Goal: Task Accomplishment & Management: Use online tool/utility

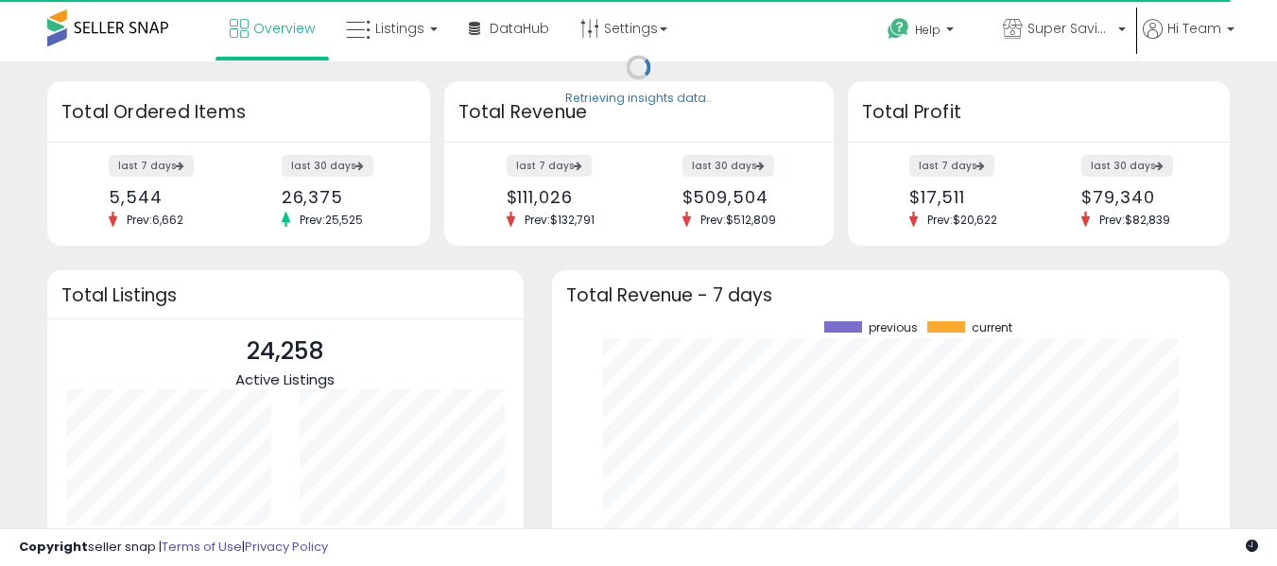
scroll to position [263, 641]
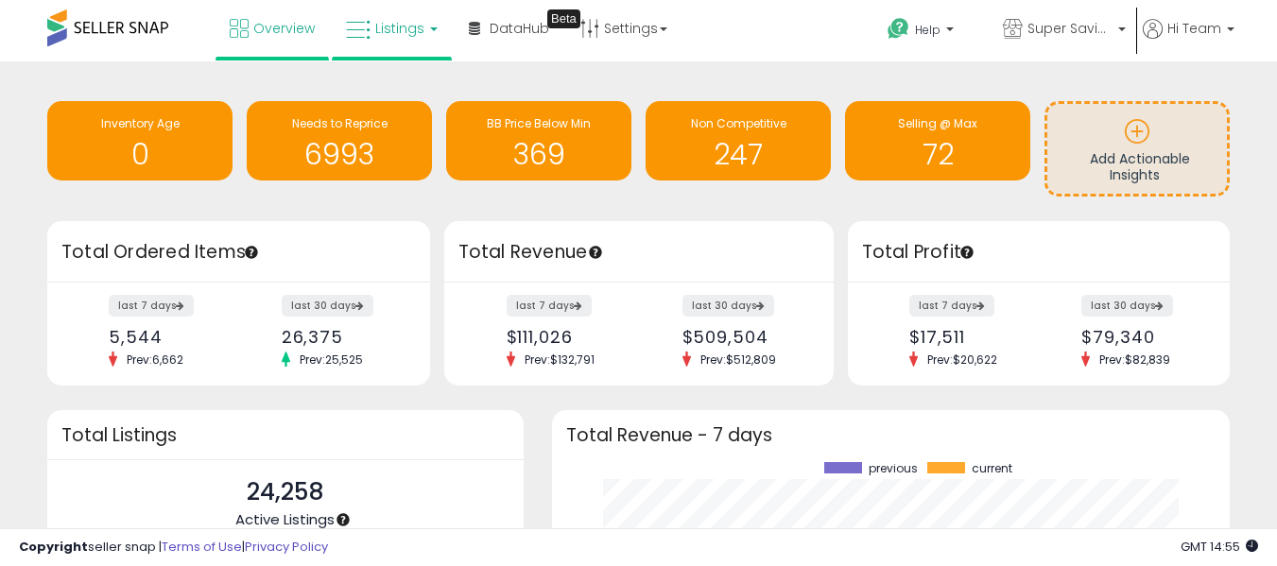
click at [406, 41] on link "Listings" at bounding box center [392, 28] width 120 height 57
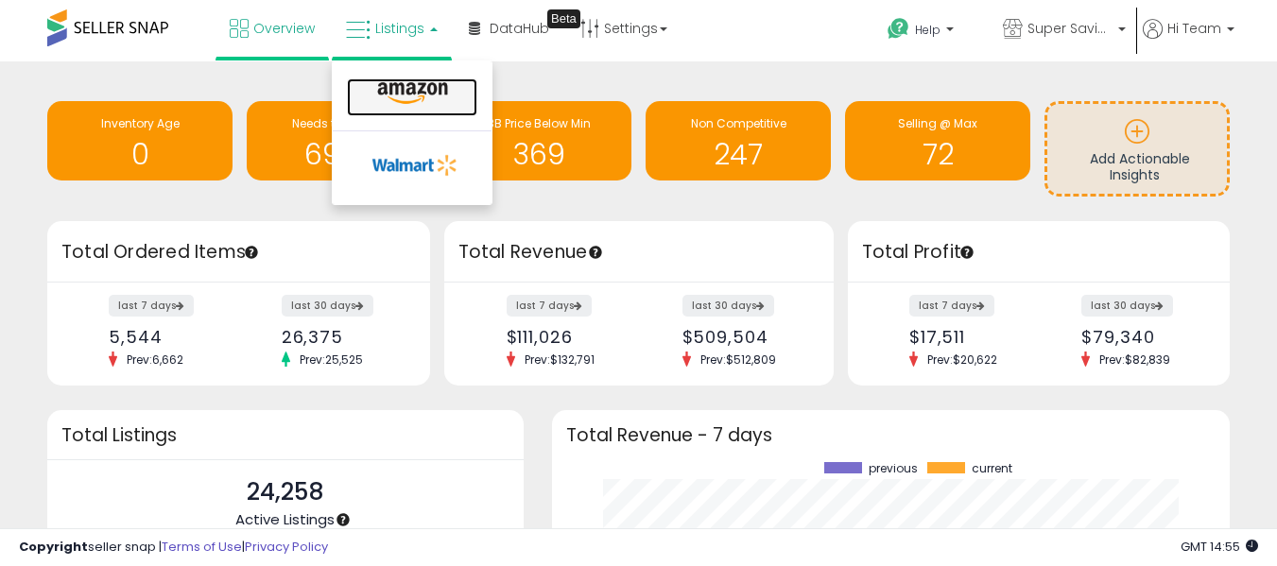
click at [411, 82] on icon at bounding box center [412, 93] width 82 height 25
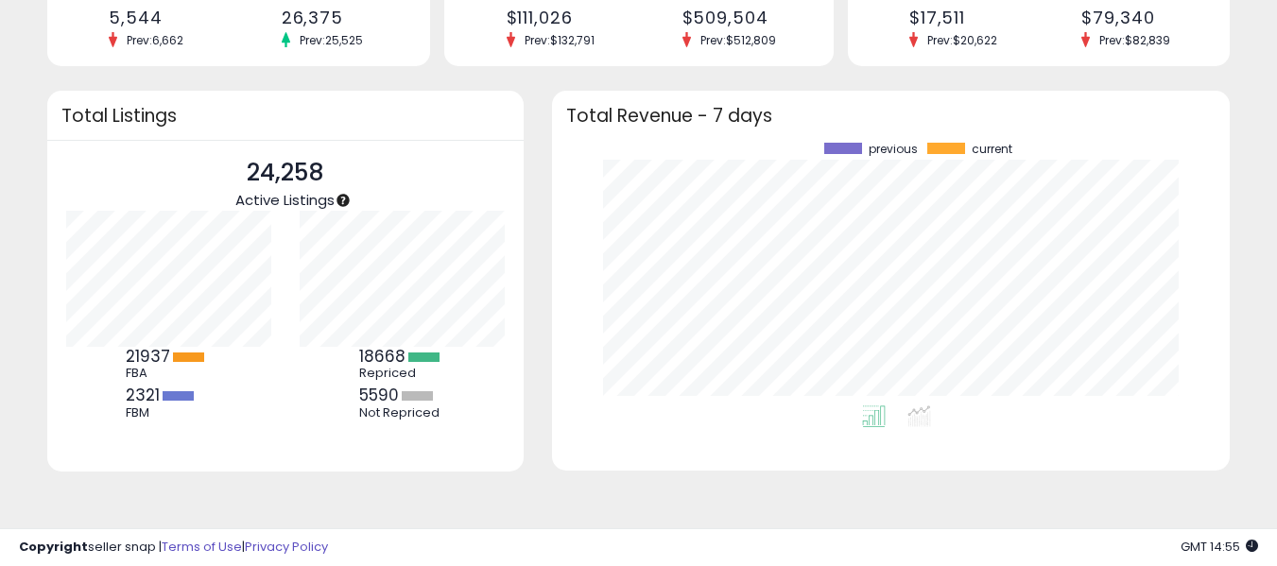
scroll to position [320, 0]
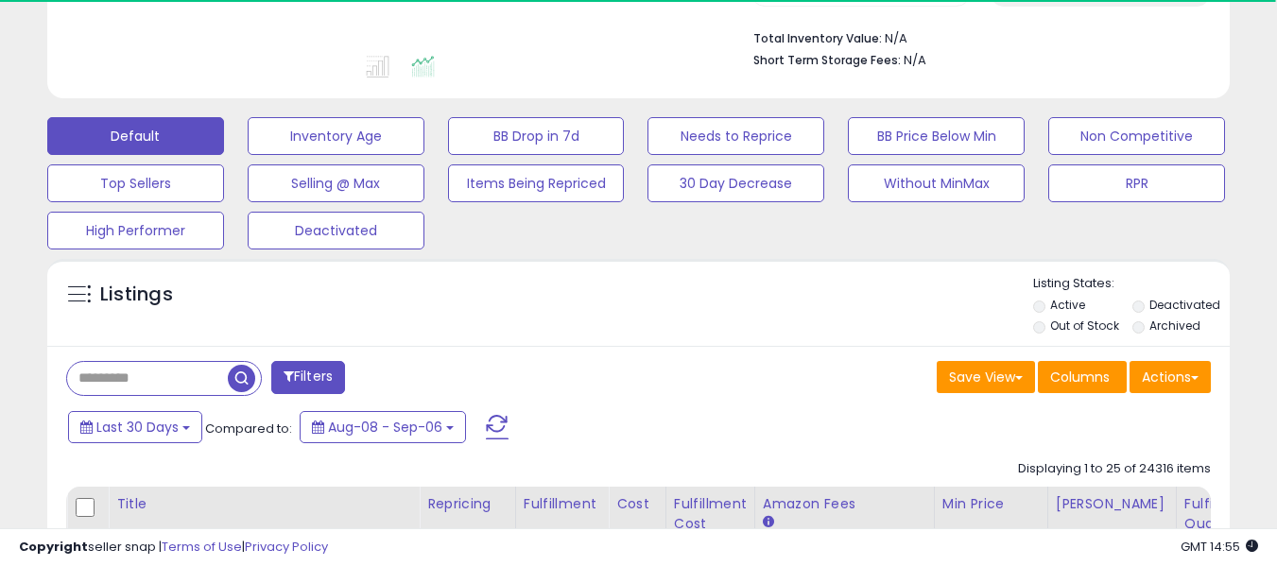
scroll to position [662, 0]
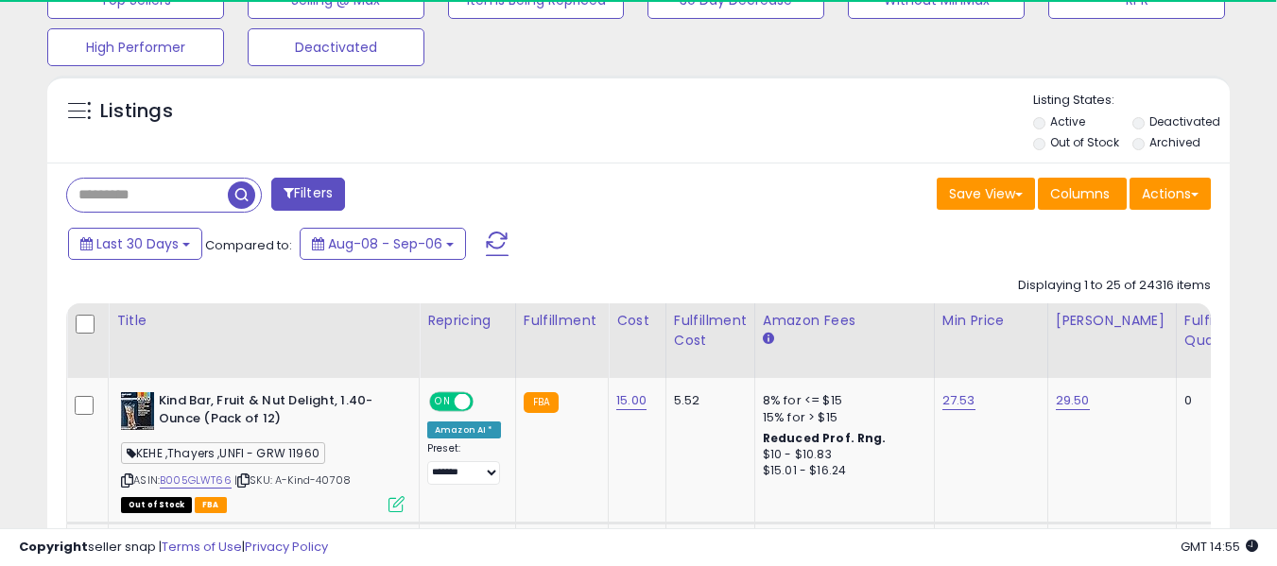
click at [148, 188] on input "text" at bounding box center [147, 195] width 161 height 33
paste input "**********"
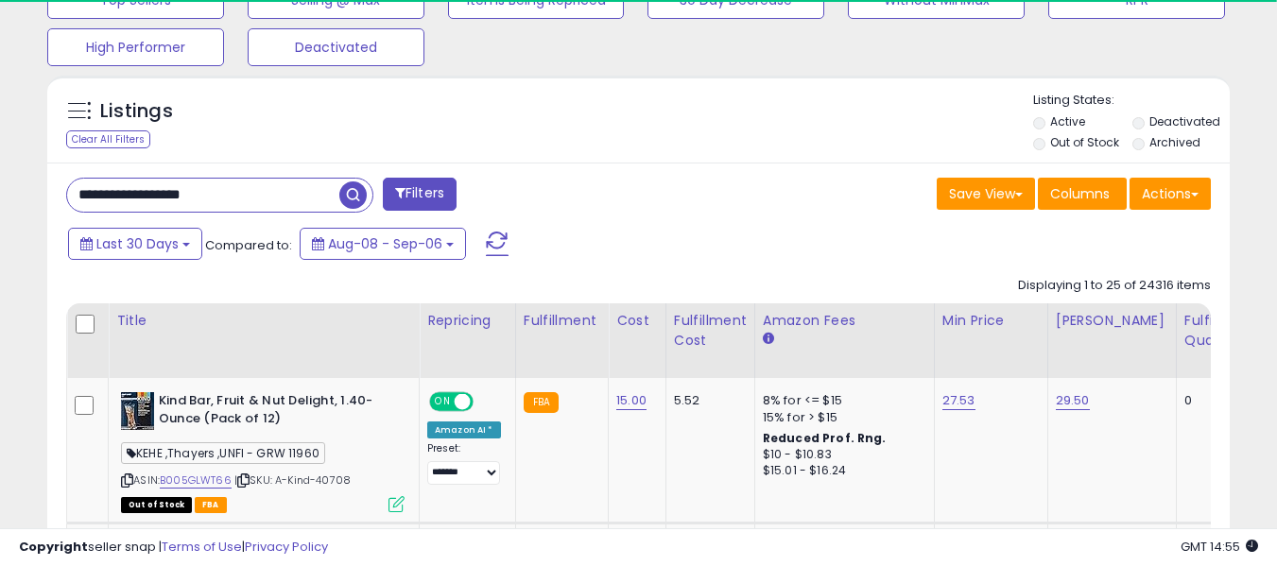
type input "**********"
click at [348, 194] on span "button" at bounding box center [352, 194] width 27 height 27
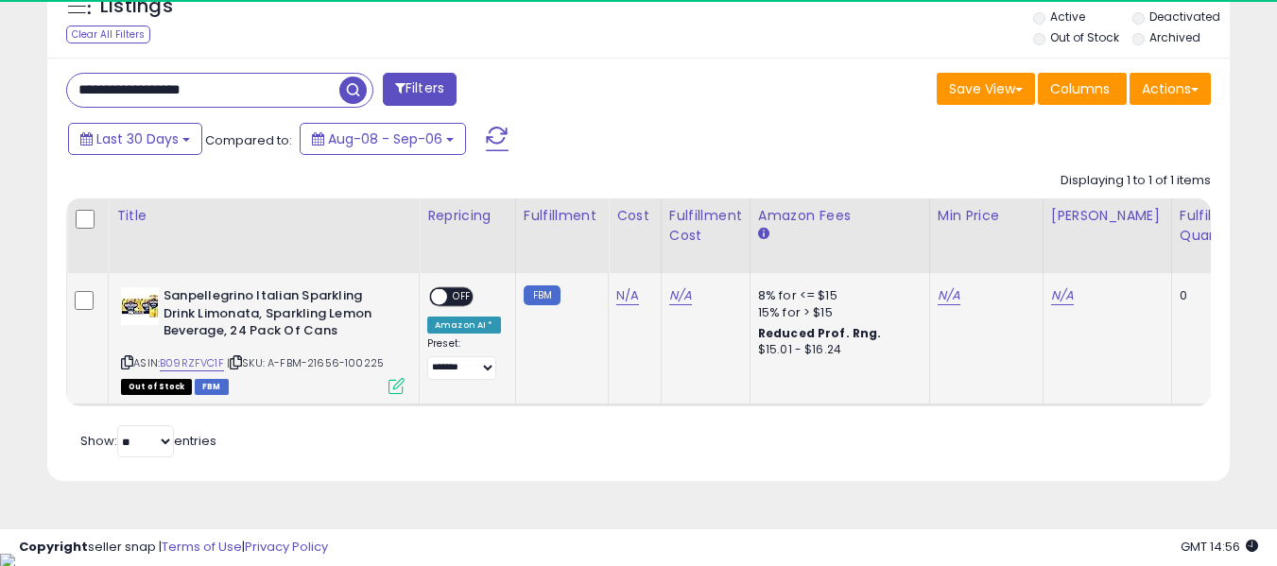
scroll to position [388, 684]
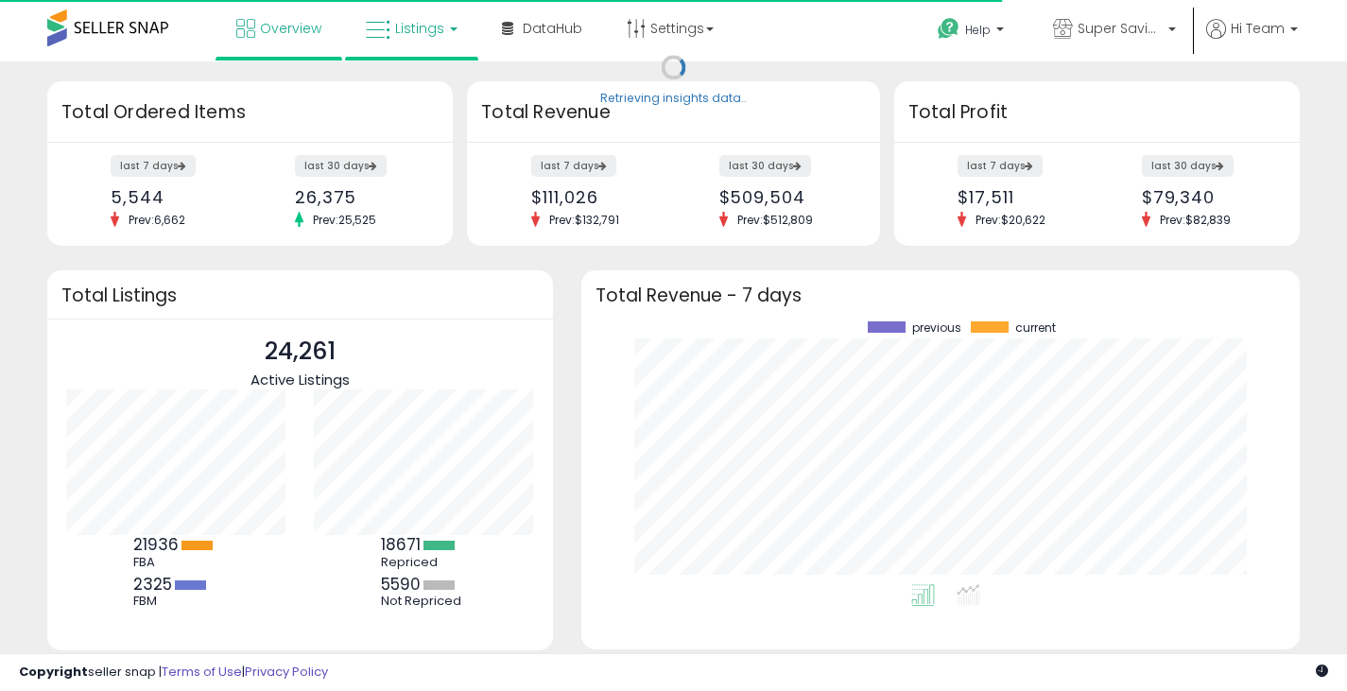
click at [404, 24] on span "Listings" at bounding box center [419, 28] width 49 height 19
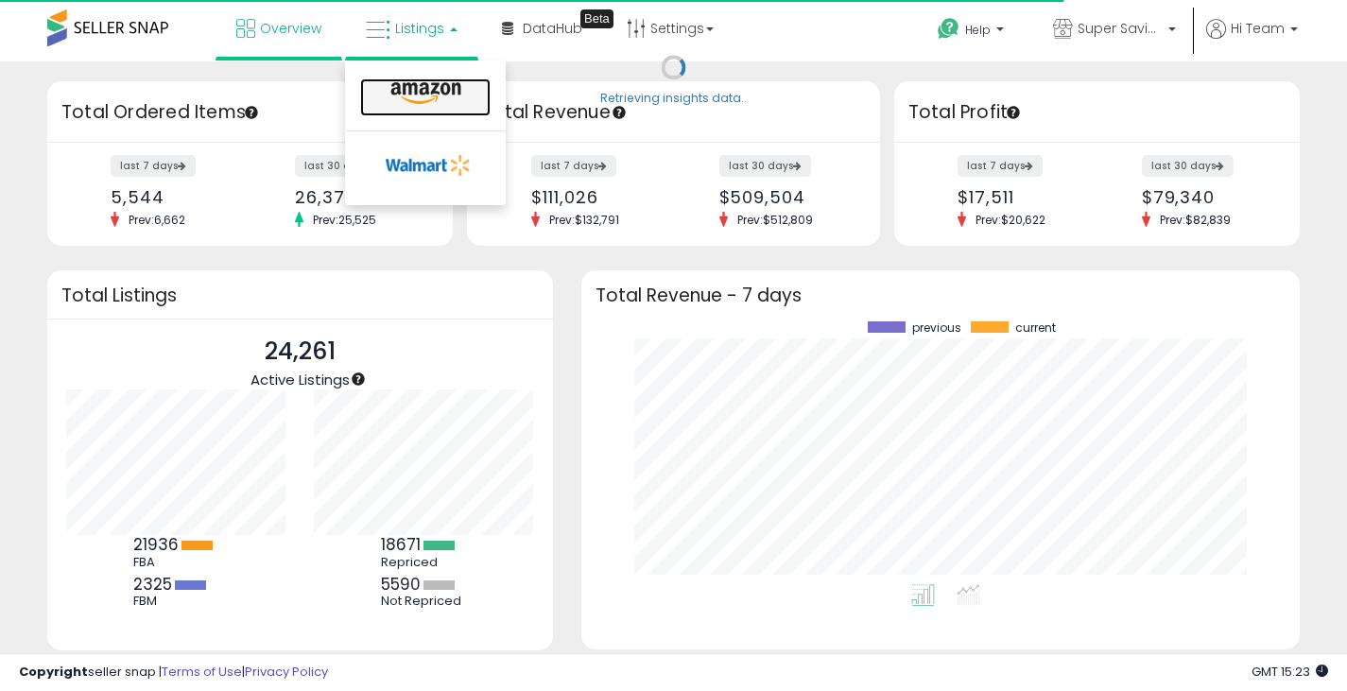
click at [403, 87] on icon at bounding box center [426, 93] width 82 height 25
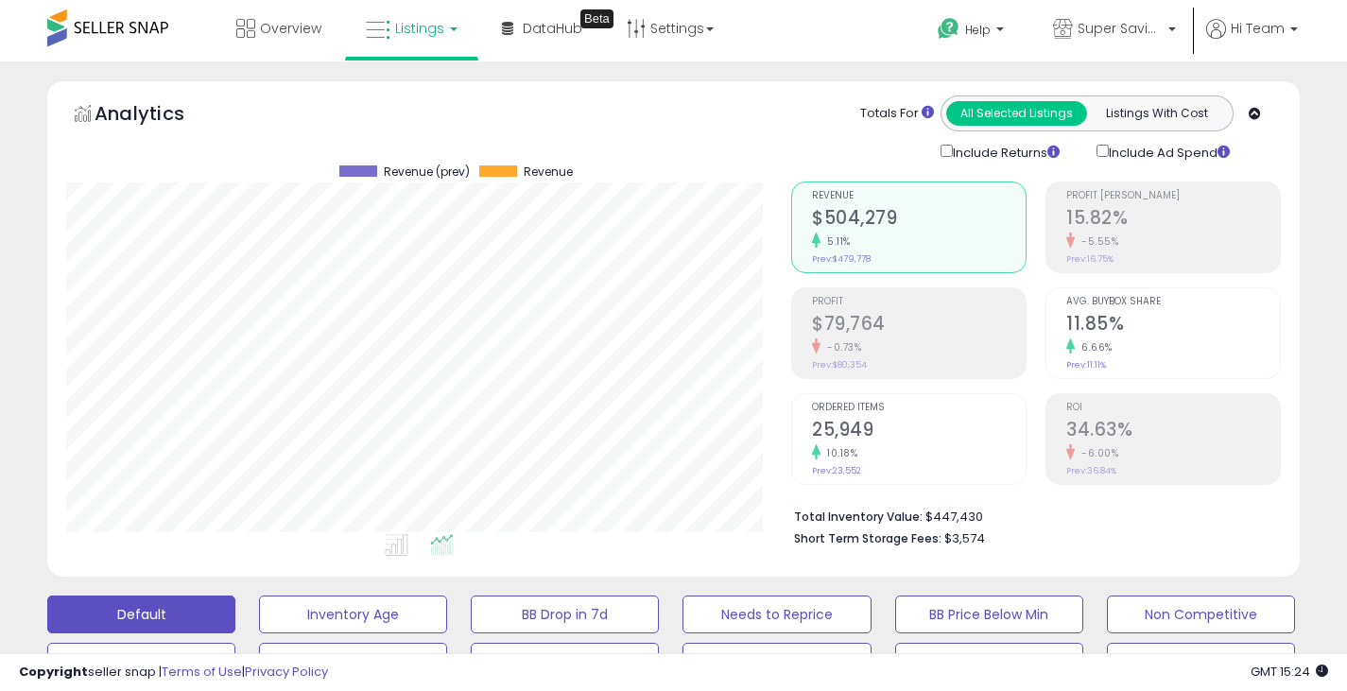
scroll to position [388, 725]
click at [403, 39] on link "Listings" at bounding box center [412, 28] width 120 height 57
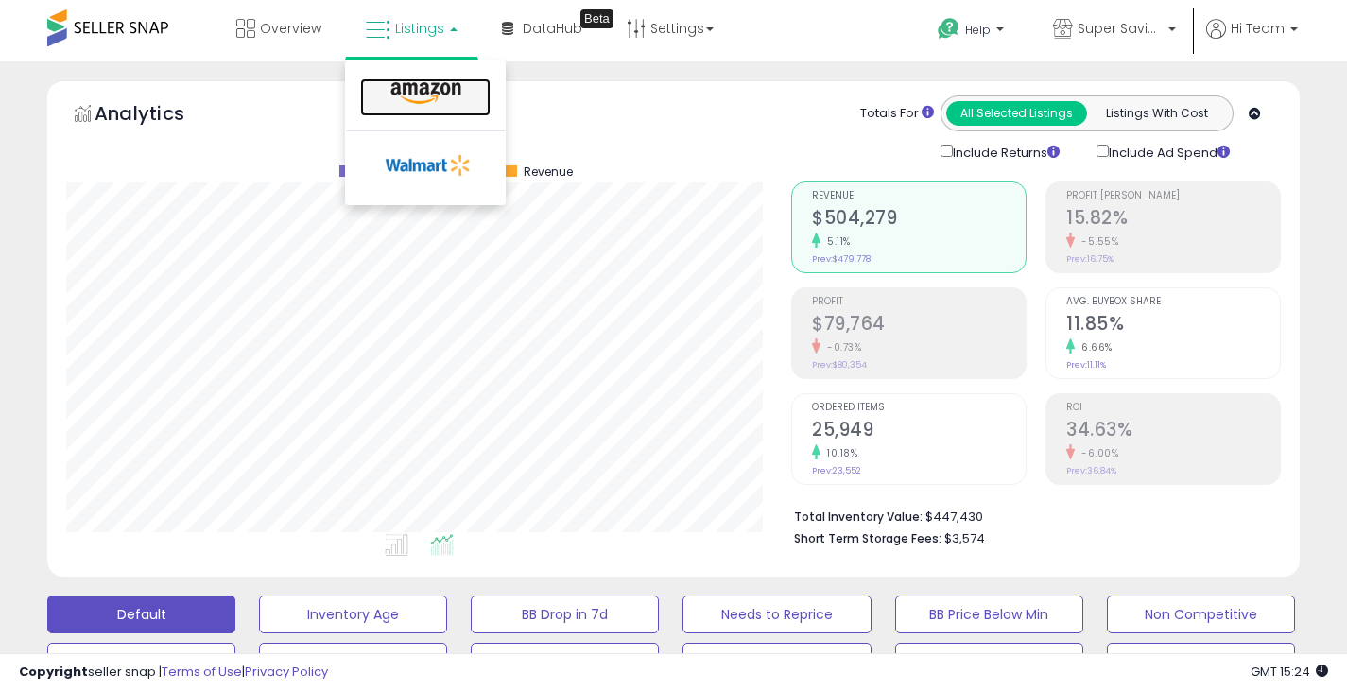
click at [422, 83] on icon at bounding box center [426, 93] width 82 height 25
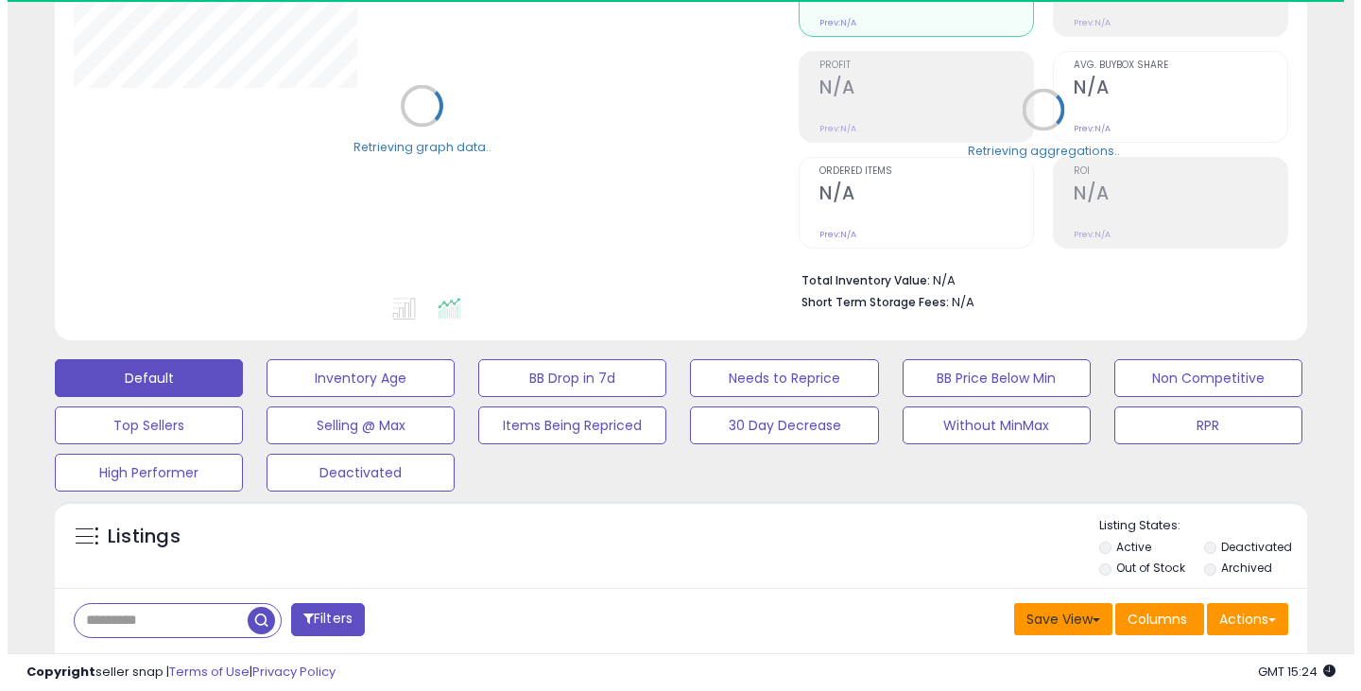
scroll to position [439, 0]
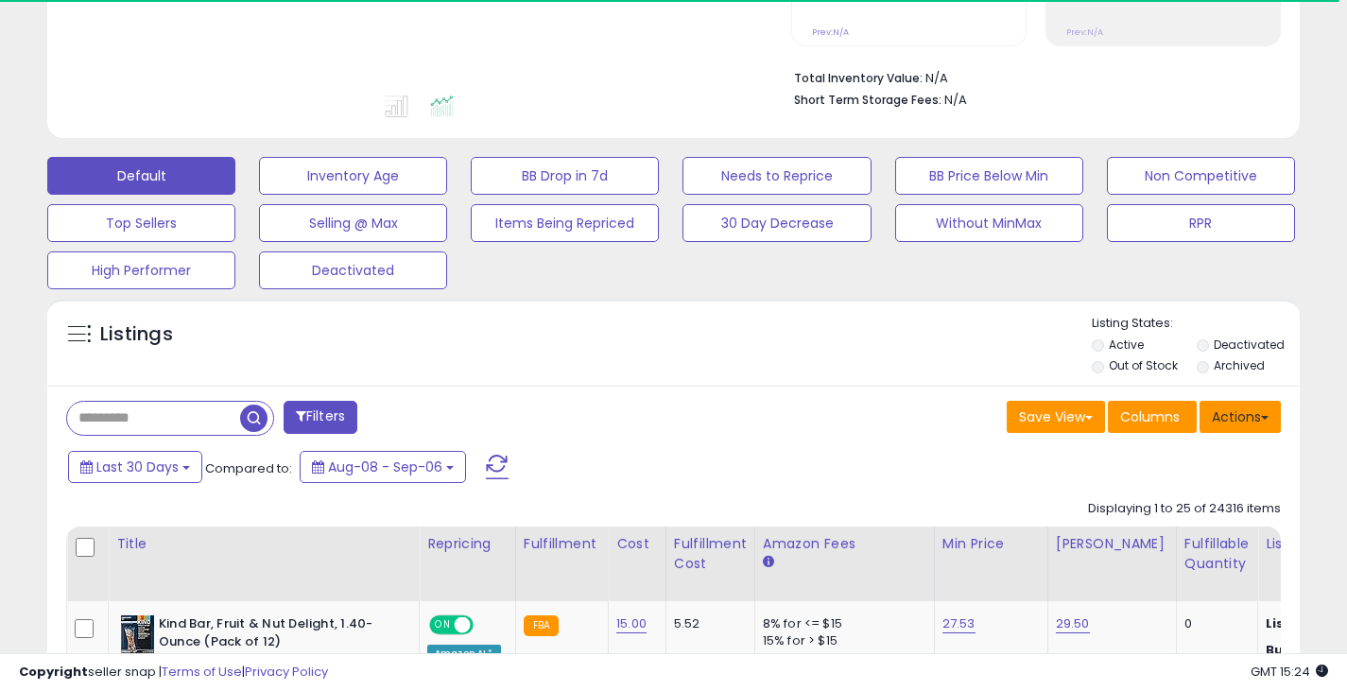
click at [1254, 426] on button "Actions" at bounding box center [1239, 417] width 81 height 32
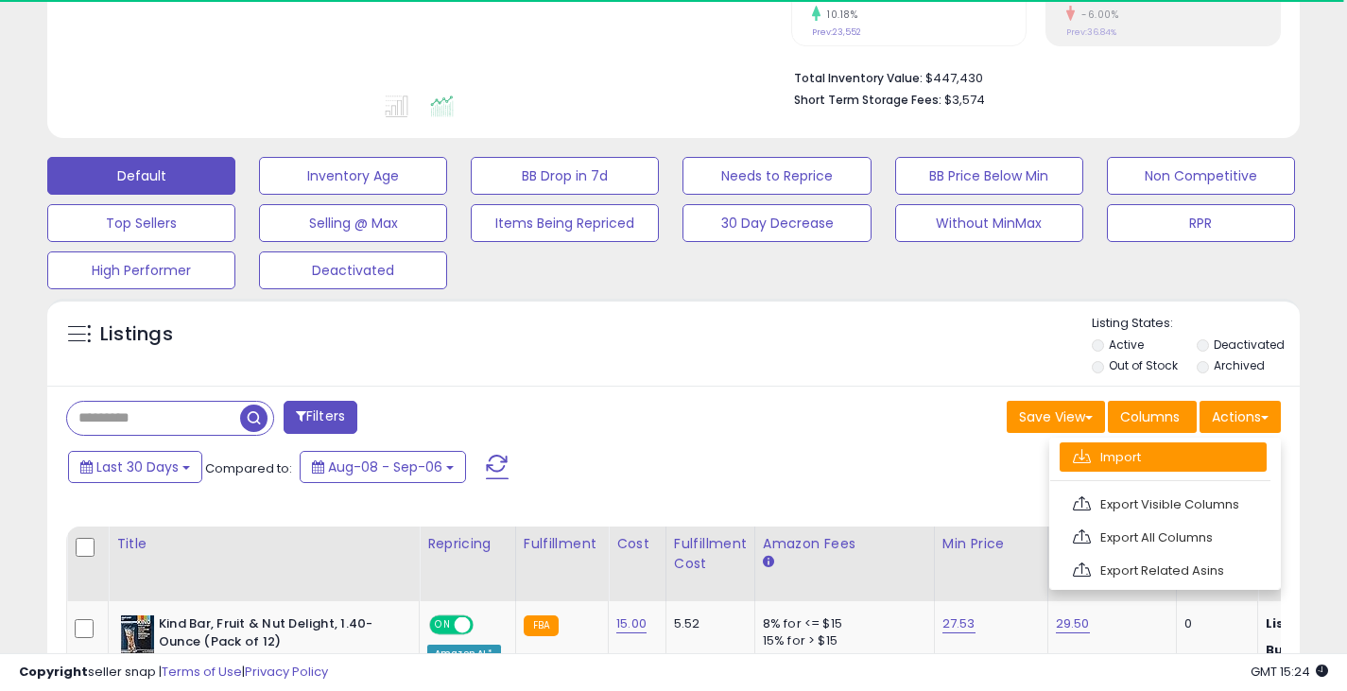
click at [1141, 457] on link "Import" at bounding box center [1162, 456] width 207 height 29
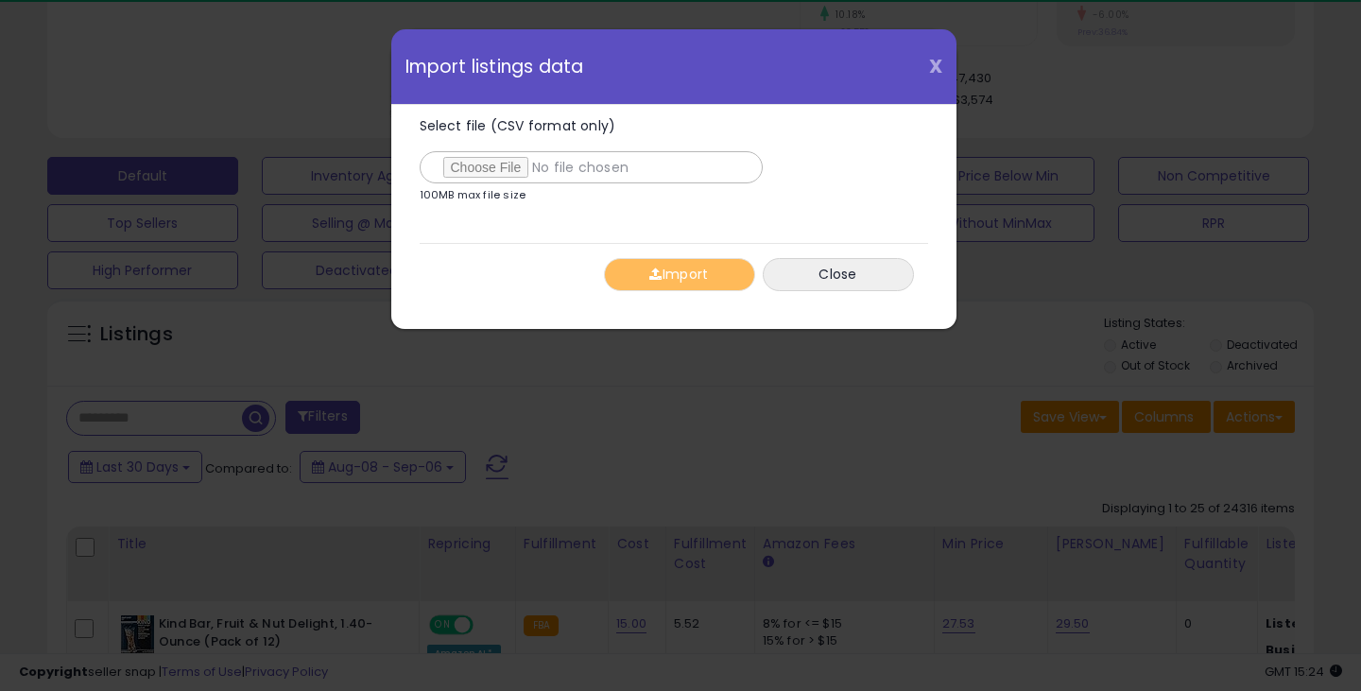
click at [928, 64] on div "X Close Import listings data" at bounding box center [673, 67] width 565 height 76
click at [933, 64] on span "X" at bounding box center [935, 66] width 13 height 26
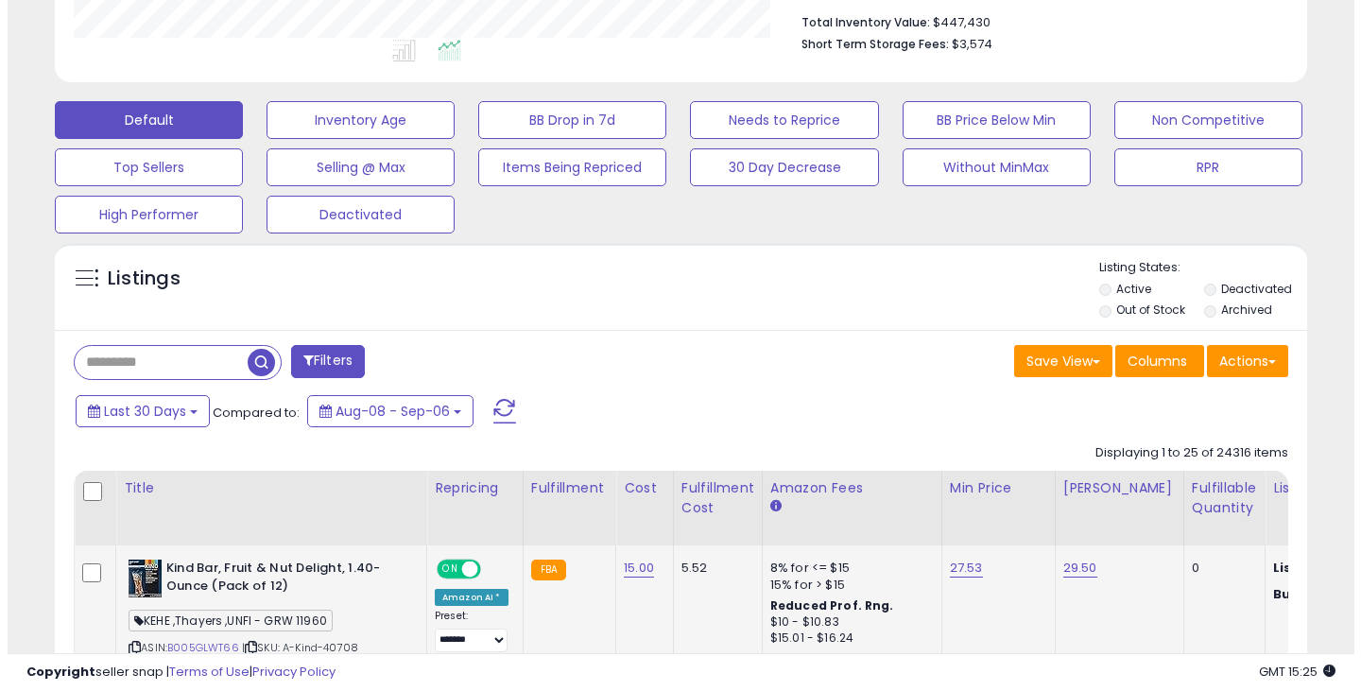
scroll to position [662, 0]
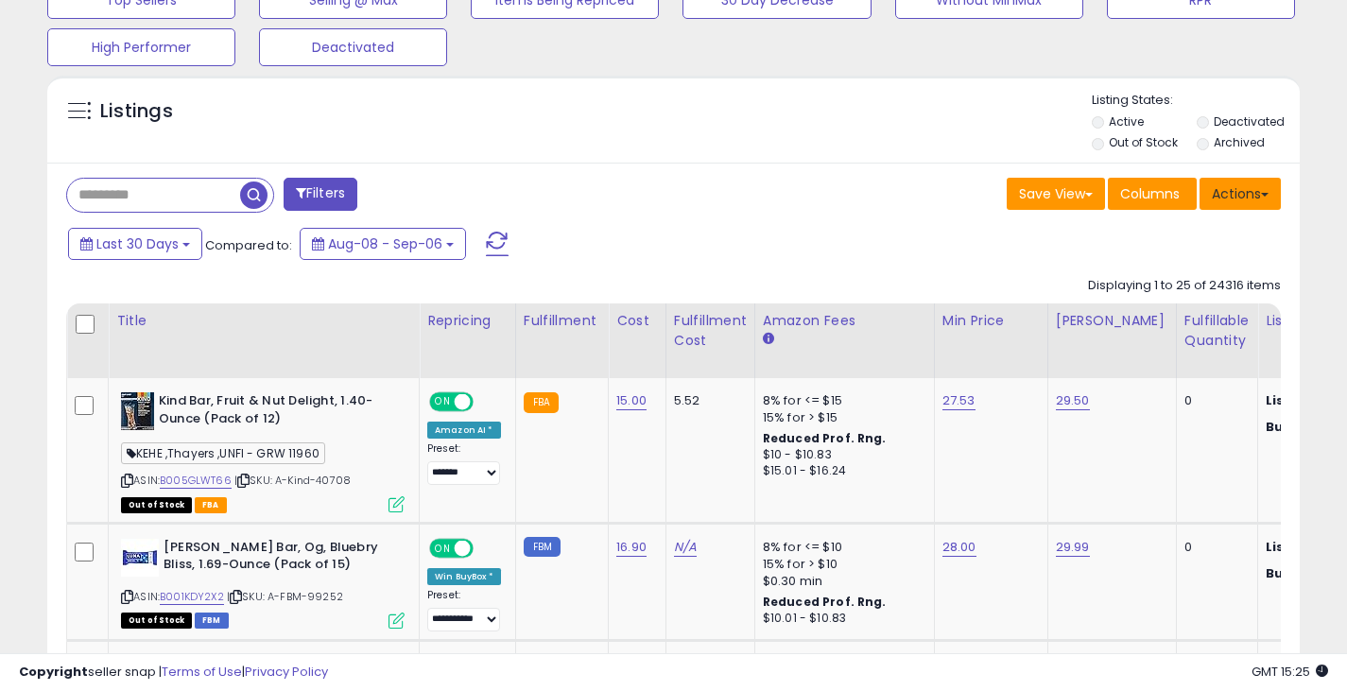
click at [1244, 201] on button "Actions" at bounding box center [1239, 194] width 81 height 32
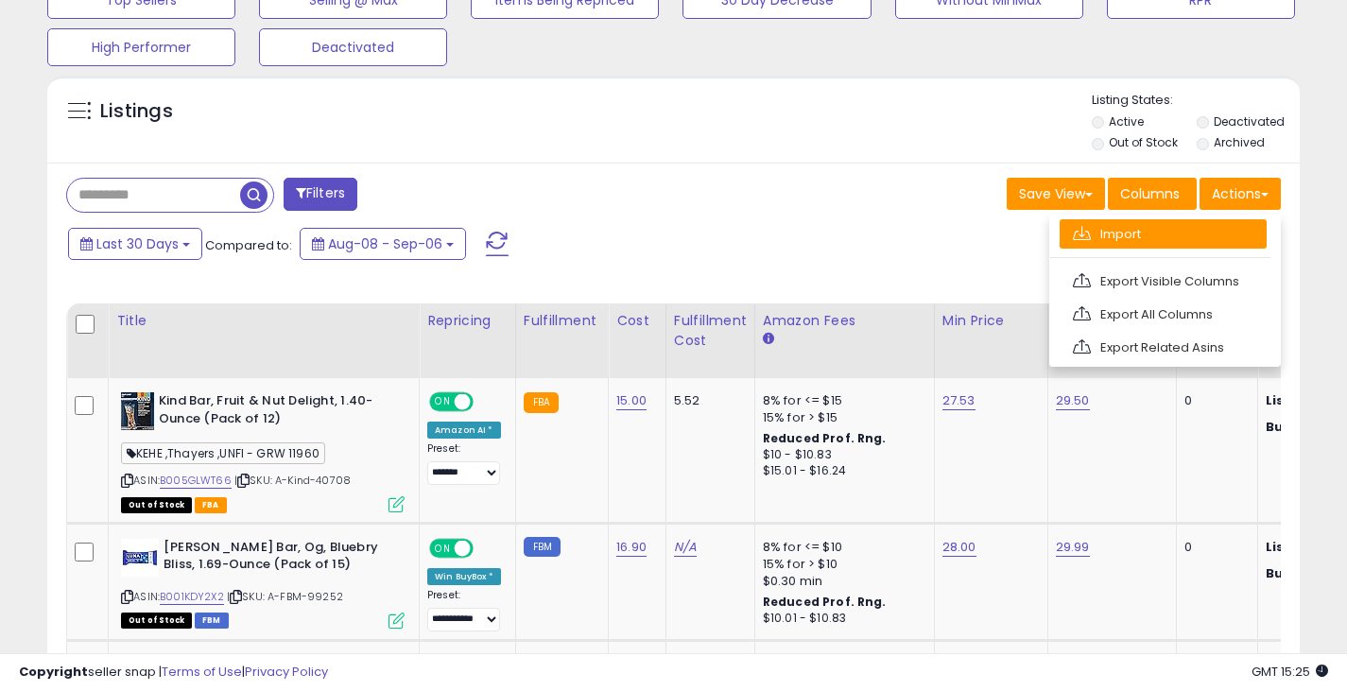
click at [1149, 239] on link "Import" at bounding box center [1162, 233] width 207 height 29
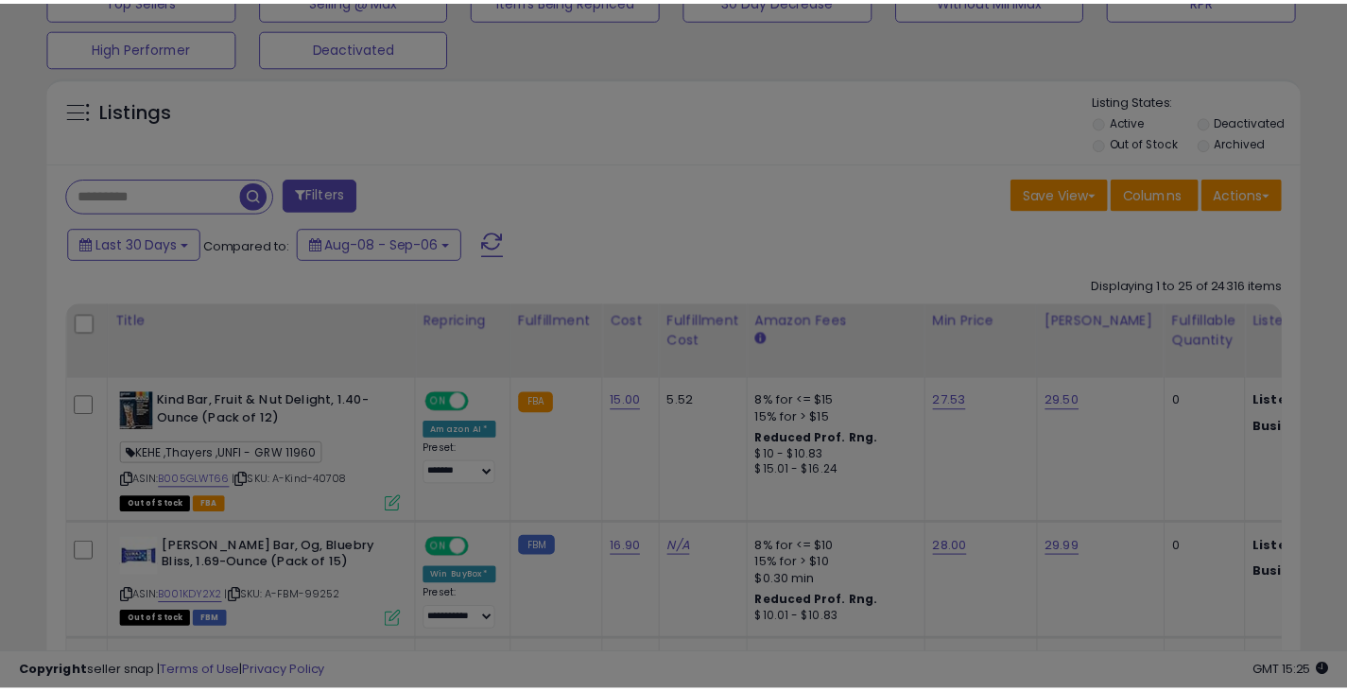
scroll to position [388, 733]
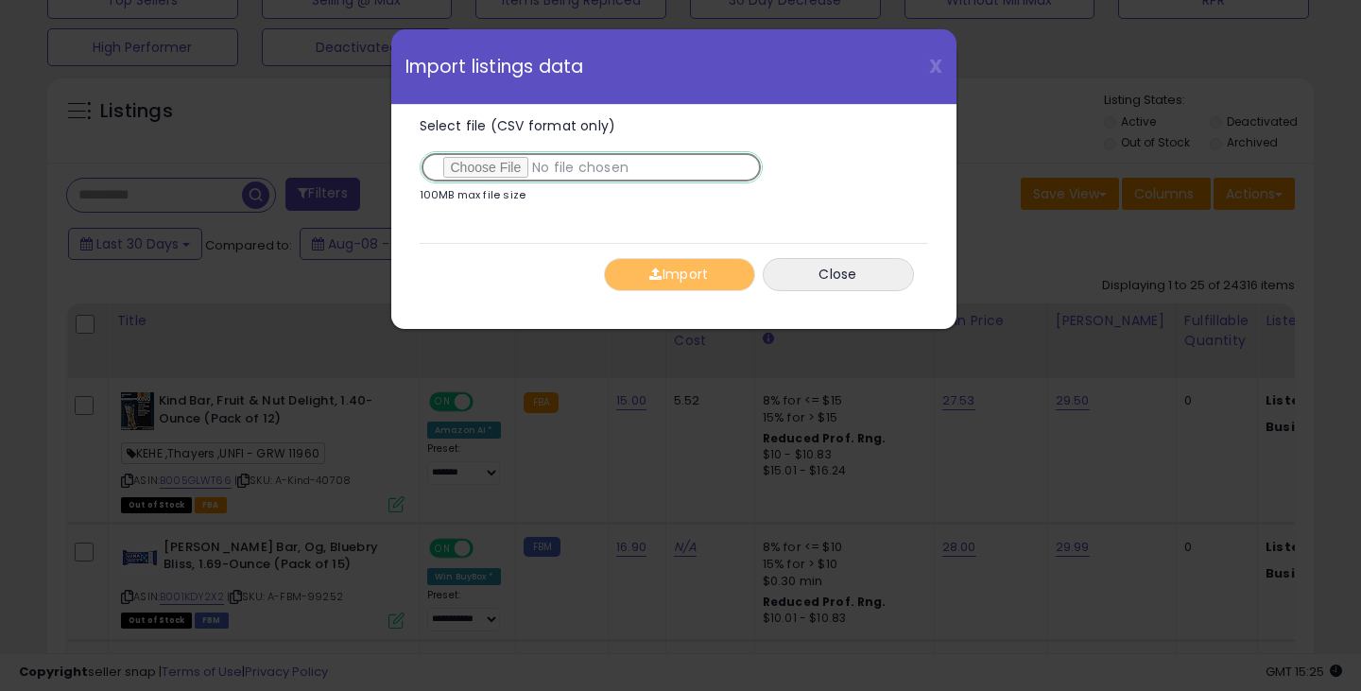
click at [533, 169] on input "Select file (CSV format only)" at bounding box center [591, 167] width 343 height 32
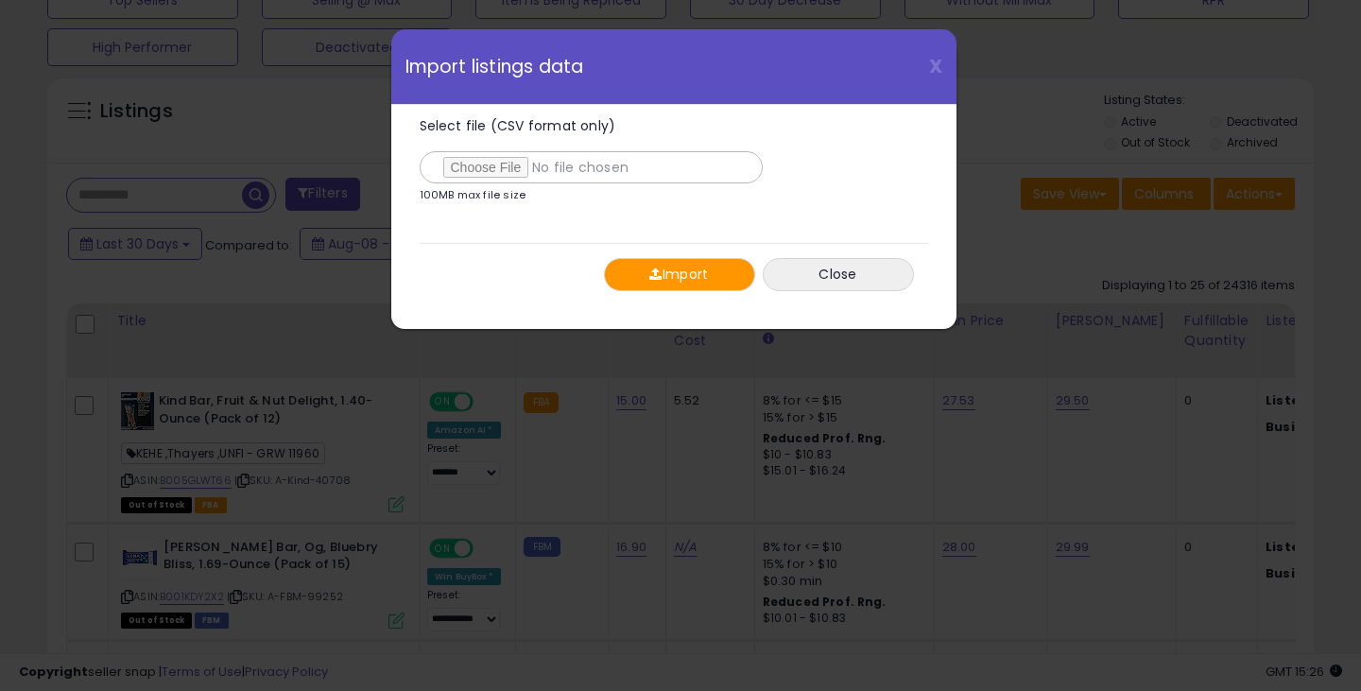
click at [674, 268] on button "Import" at bounding box center [679, 274] width 151 height 33
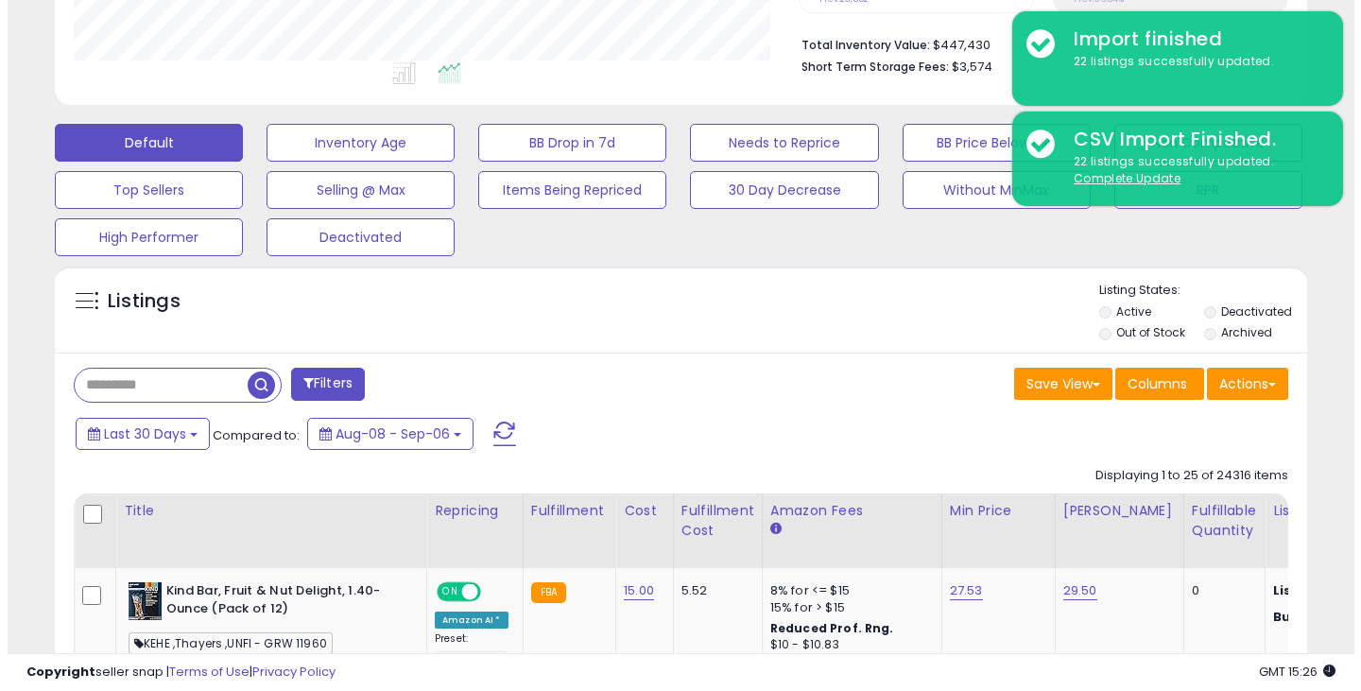
scroll to position [473, 0]
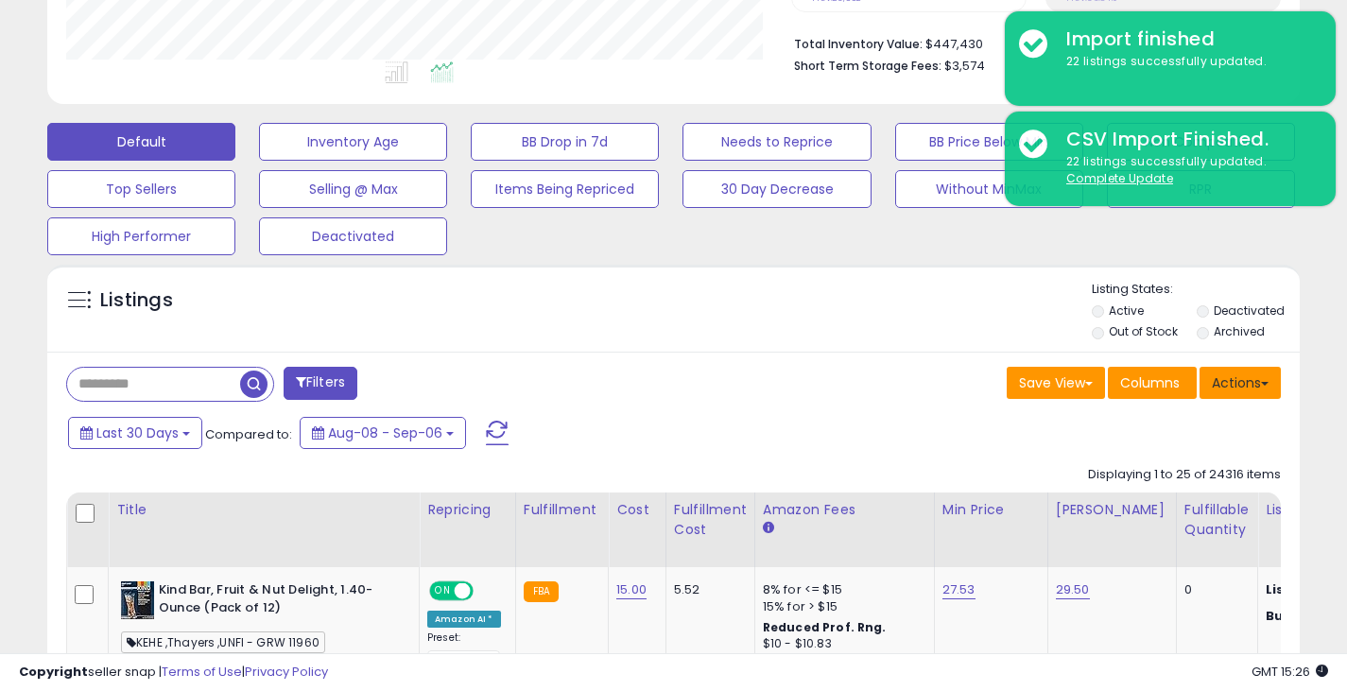
click at [1240, 387] on button "Actions" at bounding box center [1239, 383] width 81 height 32
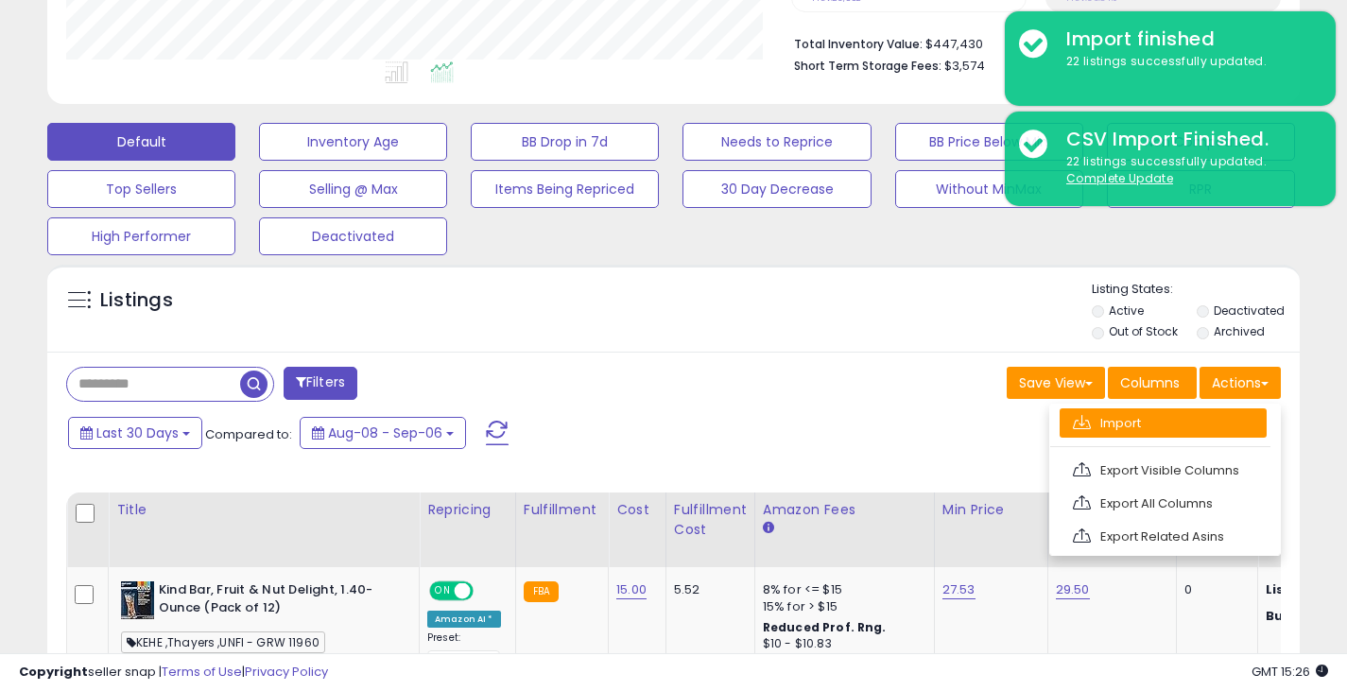
click at [1127, 427] on link "Import" at bounding box center [1162, 422] width 207 height 29
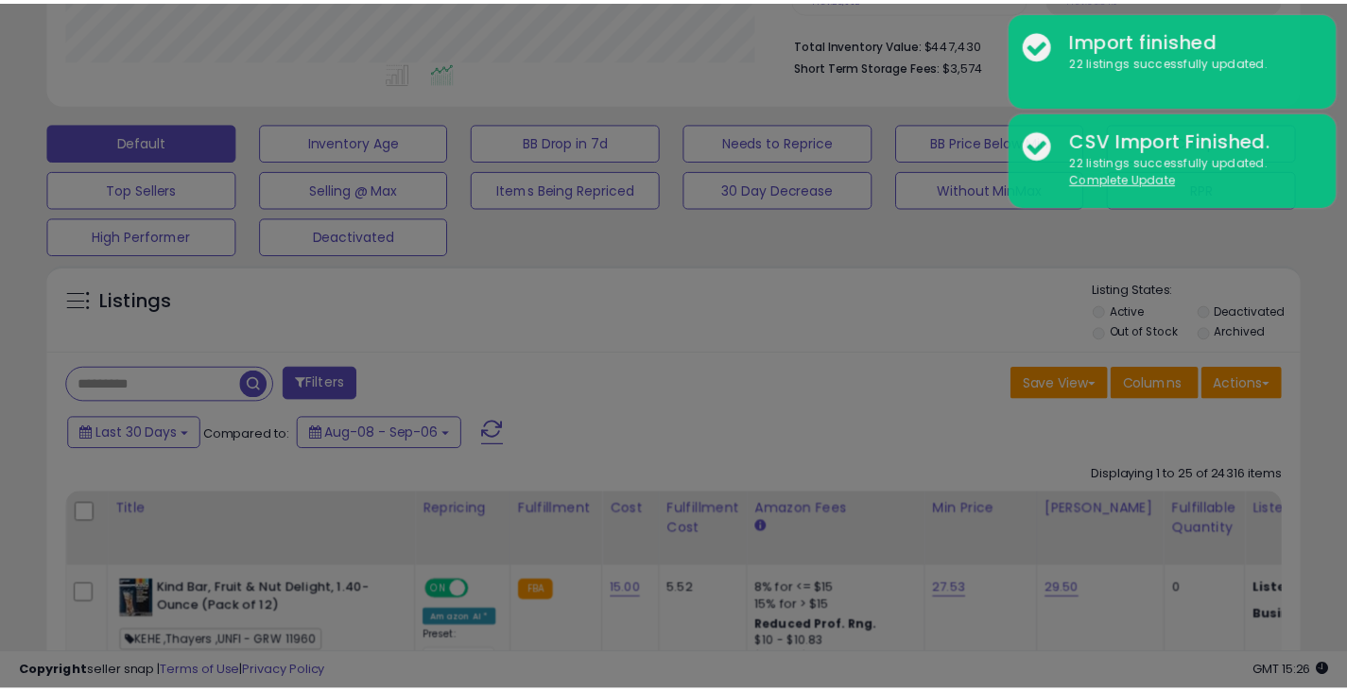
scroll to position [388, 733]
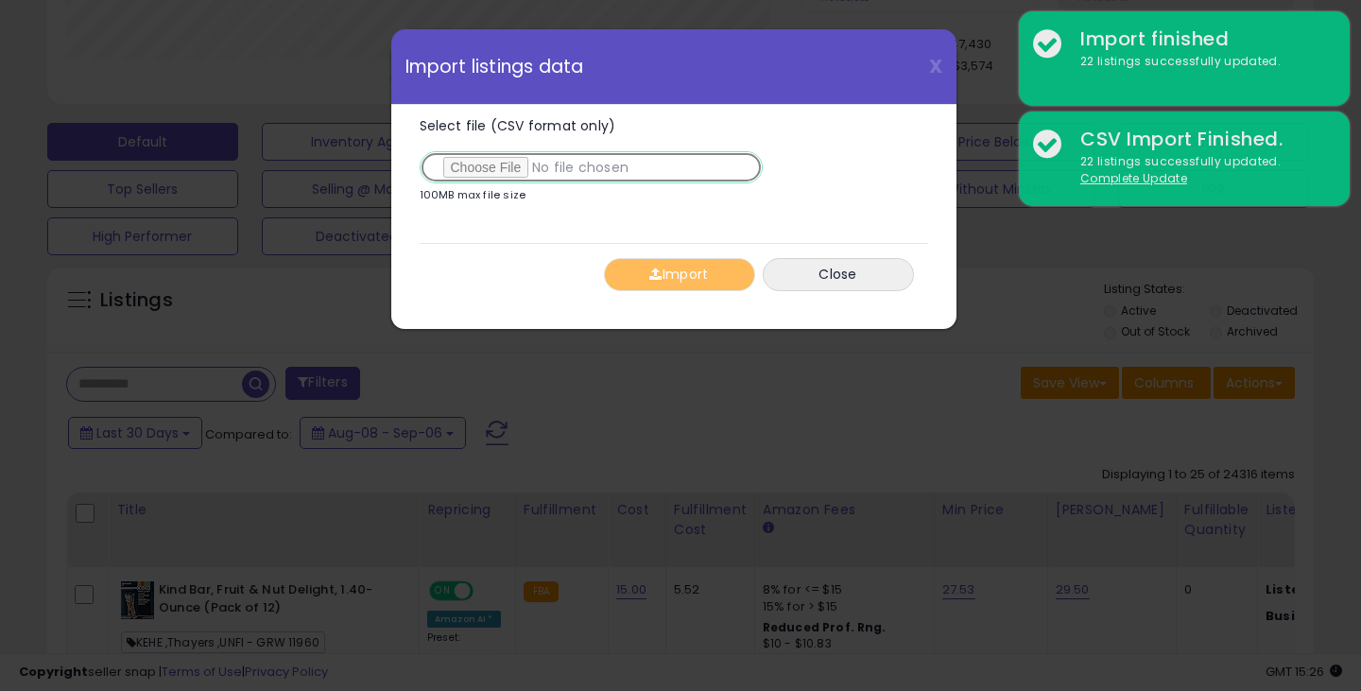
click at [473, 164] on input "Select file (CSV format only)" at bounding box center [591, 167] width 343 height 32
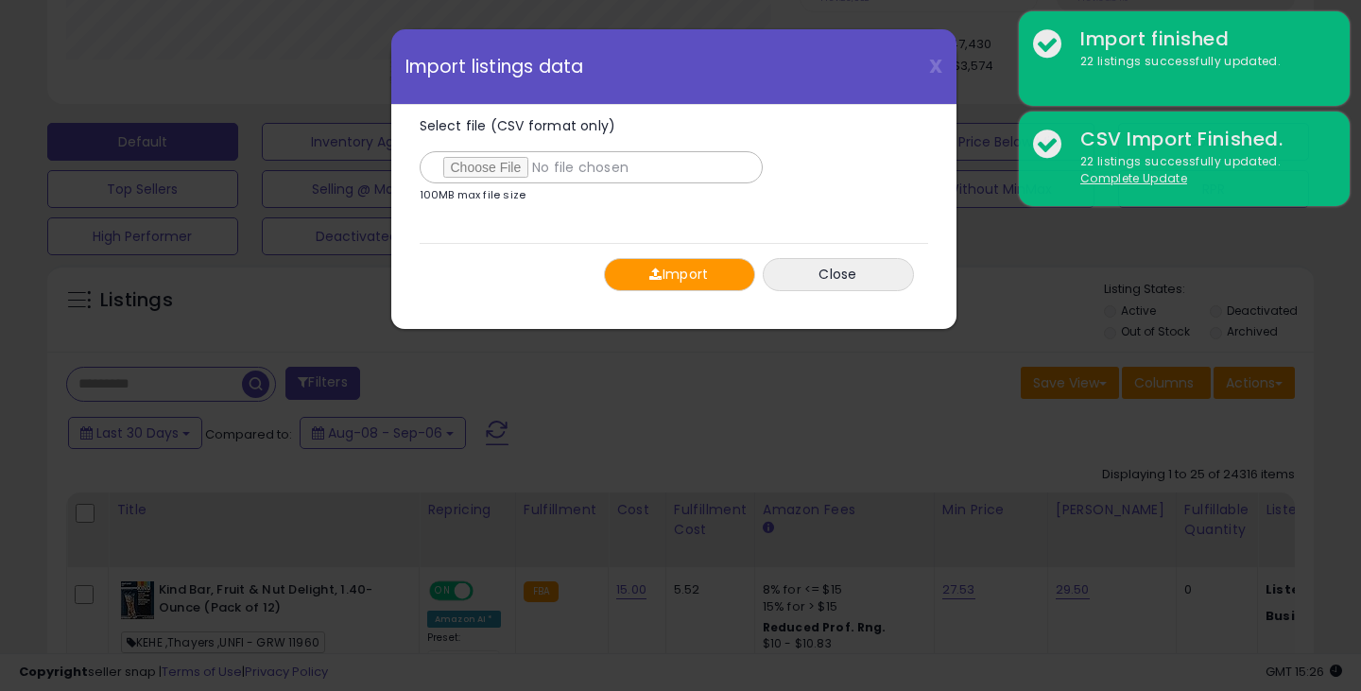
click at [680, 261] on button "Import" at bounding box center [679, 274] width 151 height 33
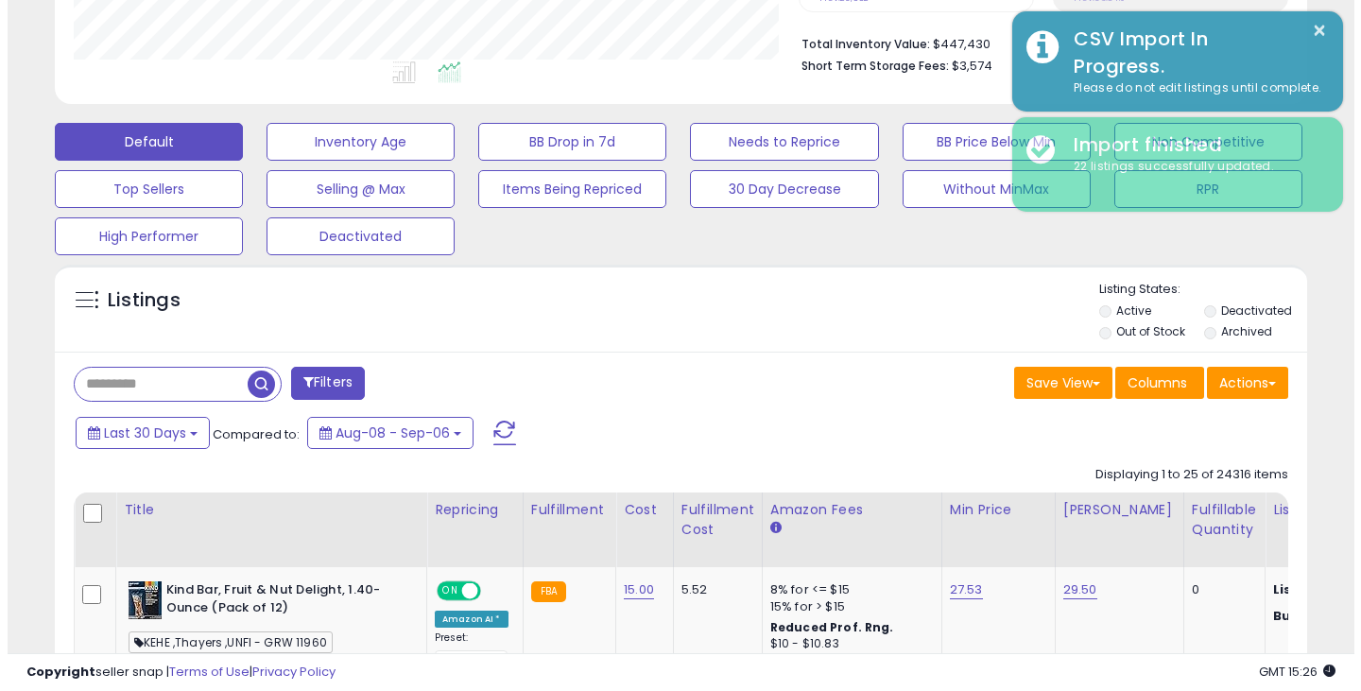
scroll to position [944747, 944410]
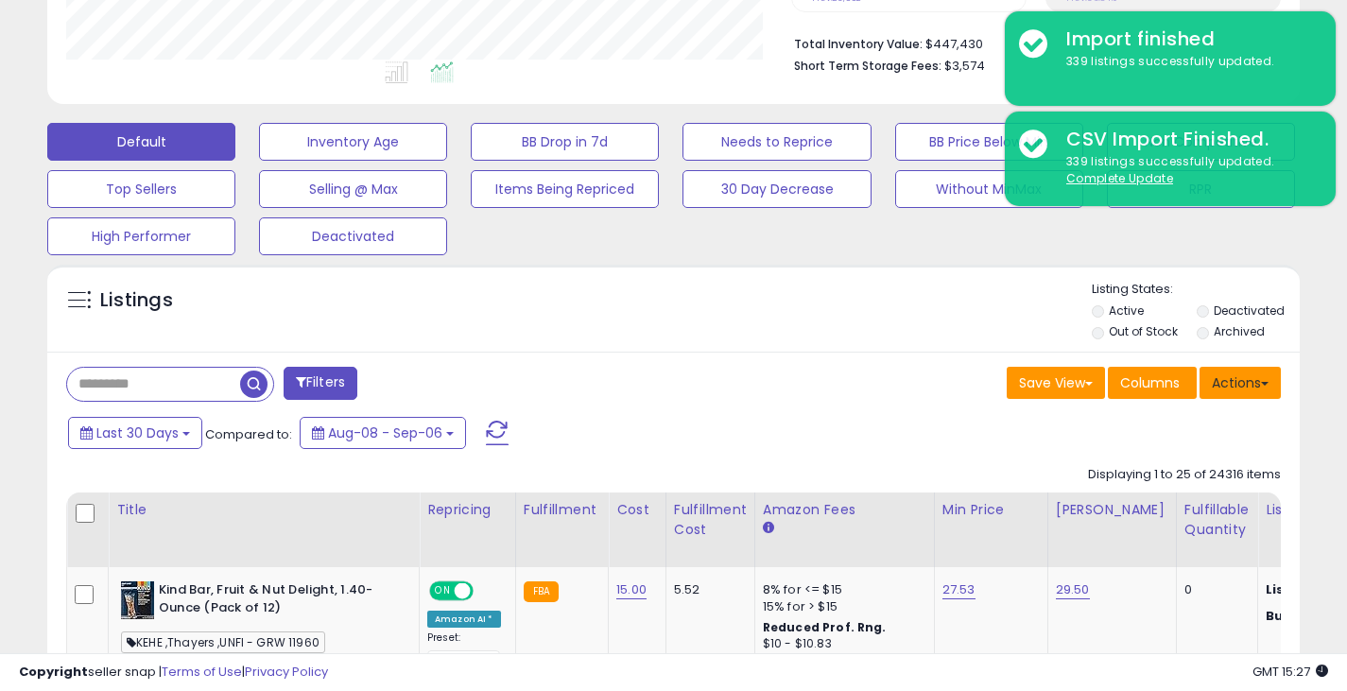
click at [1250, 380] on button "Actions" at bounding box center [1239, 383] width 81 height 32
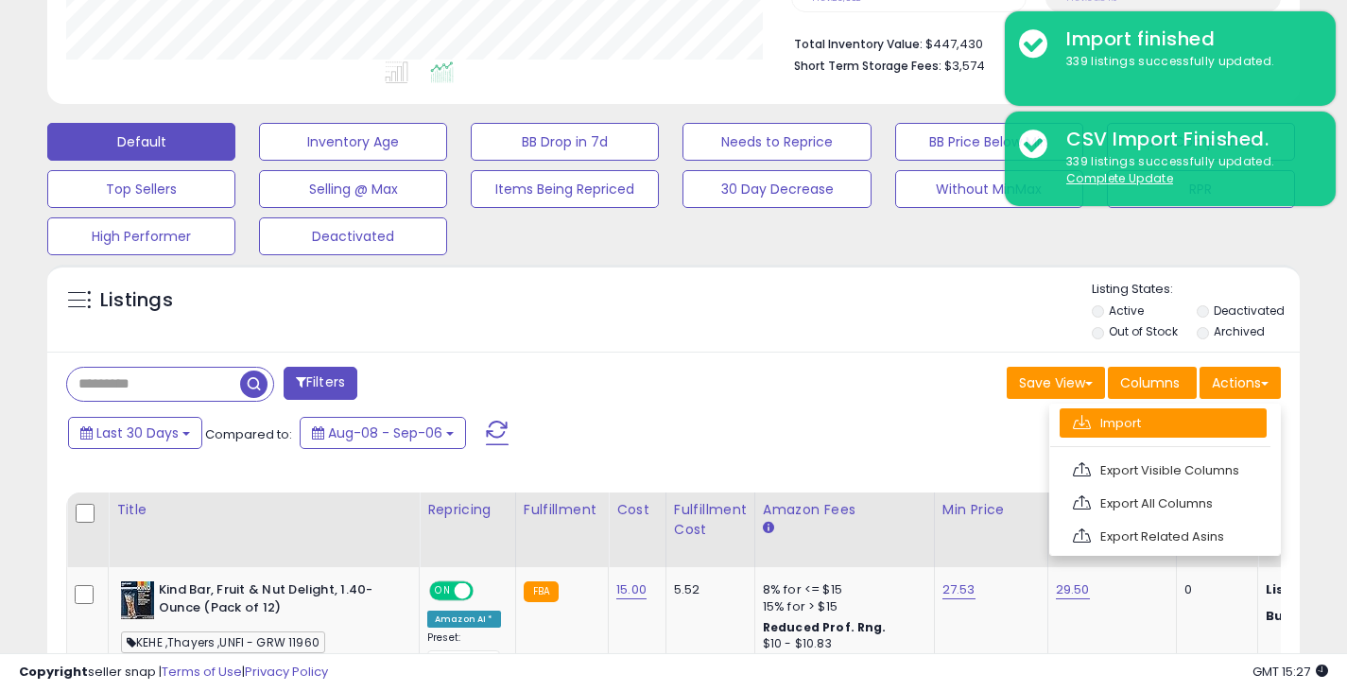
click at [1123, 422] on link "Import" at bounding box center [1162, 422] width 207 height 29
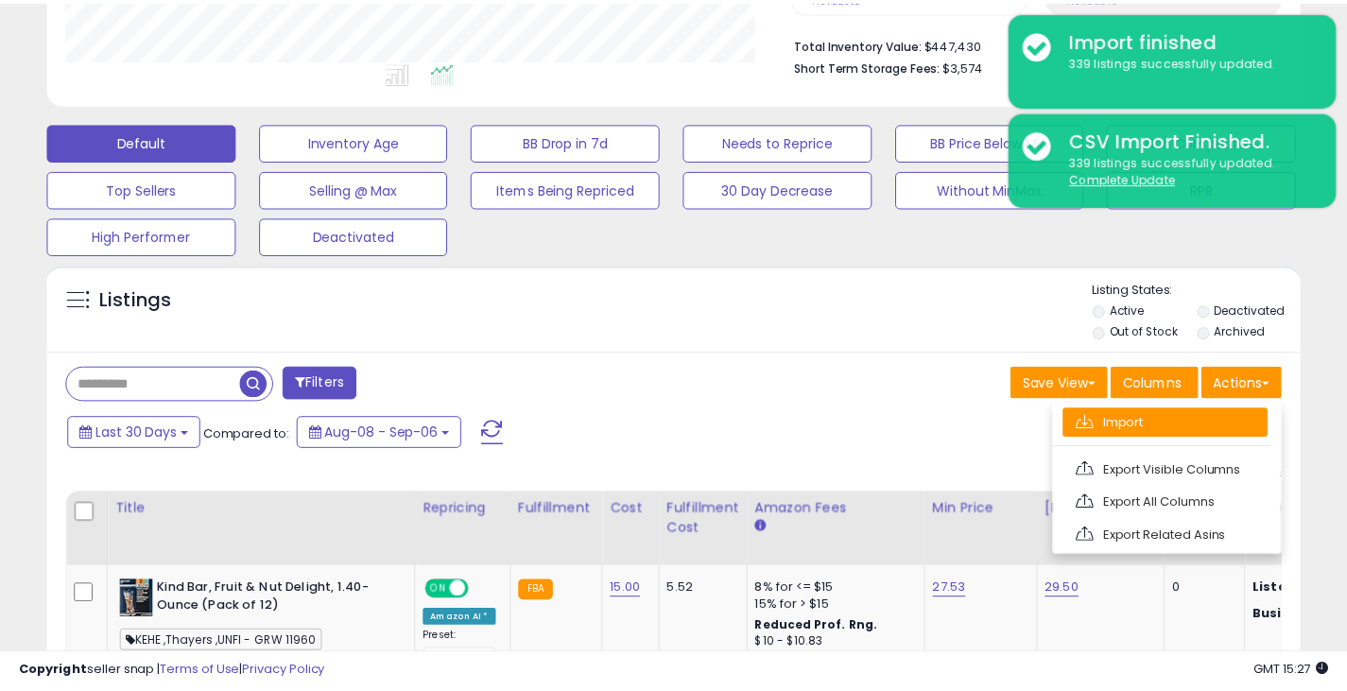
scroll to position [388, 733]
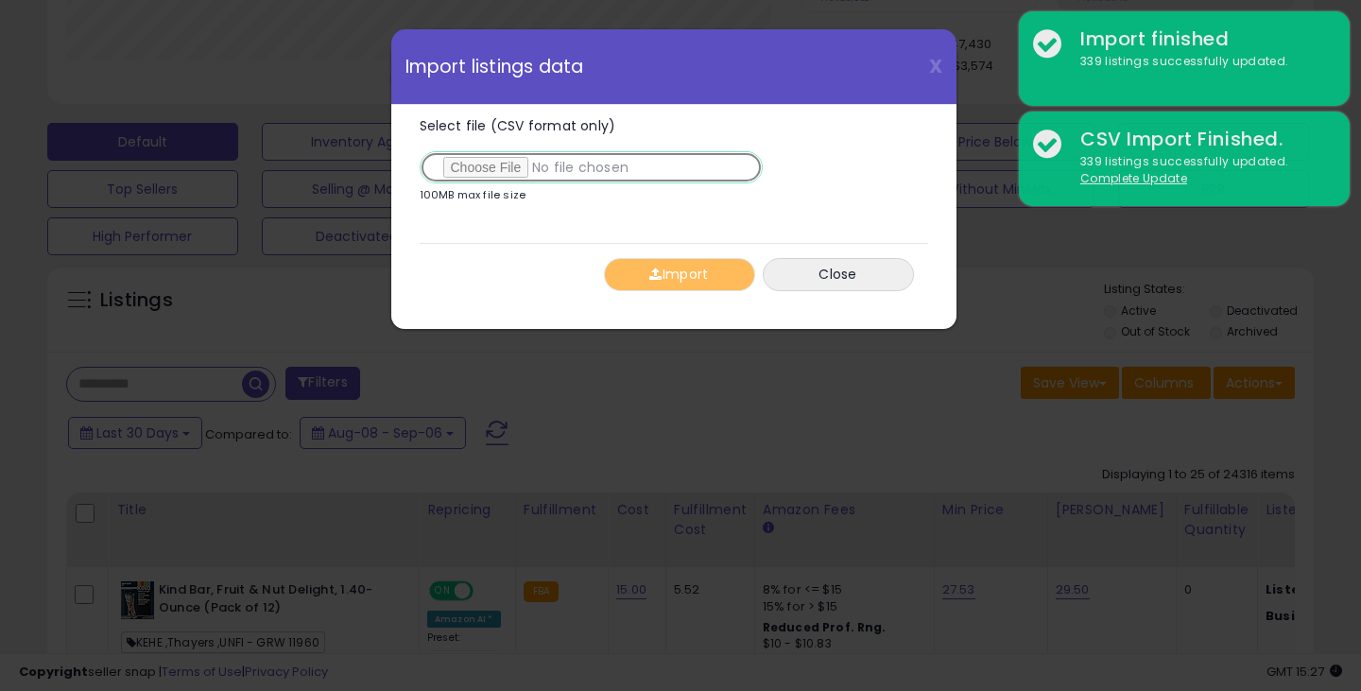
click at [495, 164] on input "Select file (CSV format only)" at bounding box center [591, 167] width 343 height 32
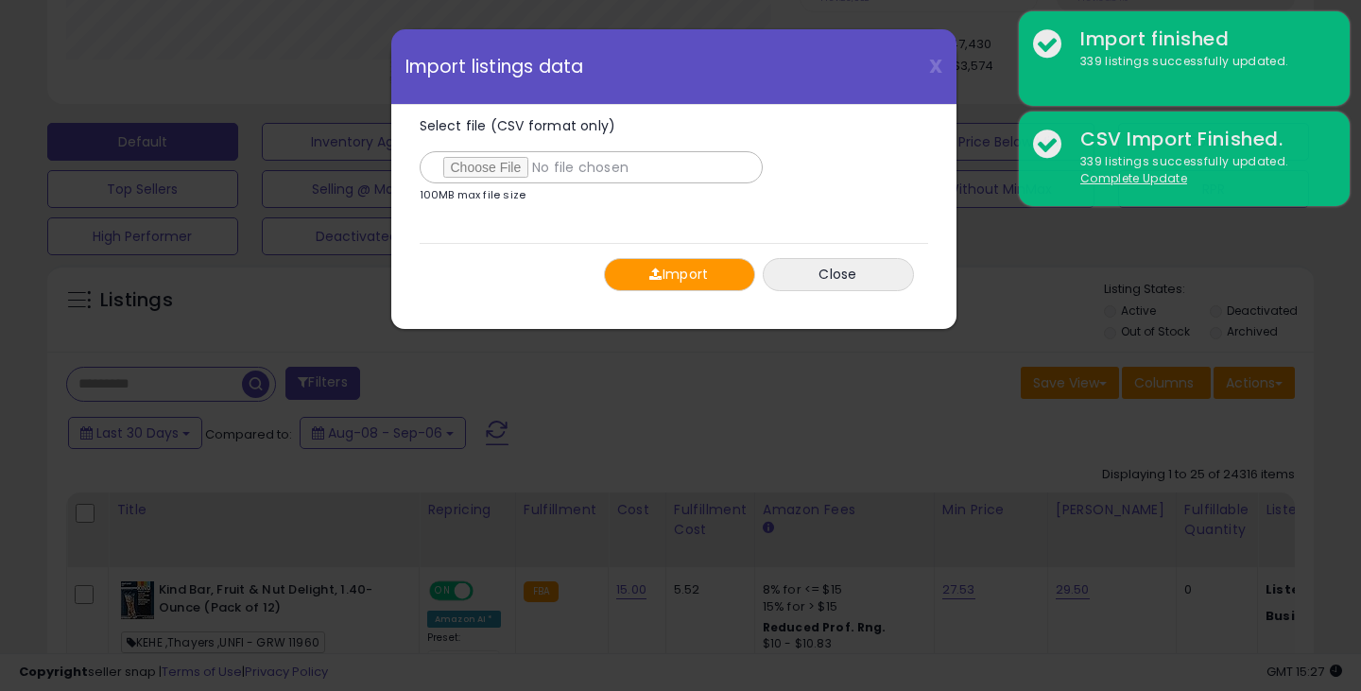
click at [702, 276] on button "Import" at bounding box center [679, 274] width 151 height 33
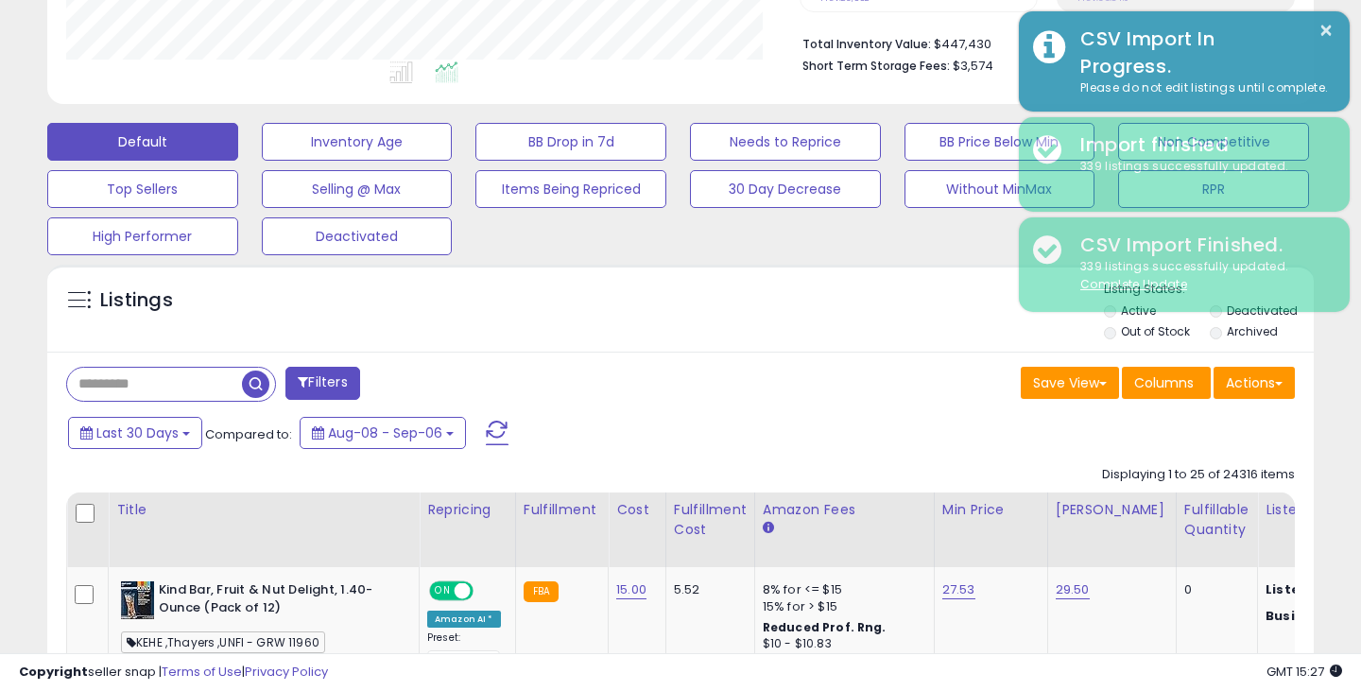
scroll to position [944747, 944410]
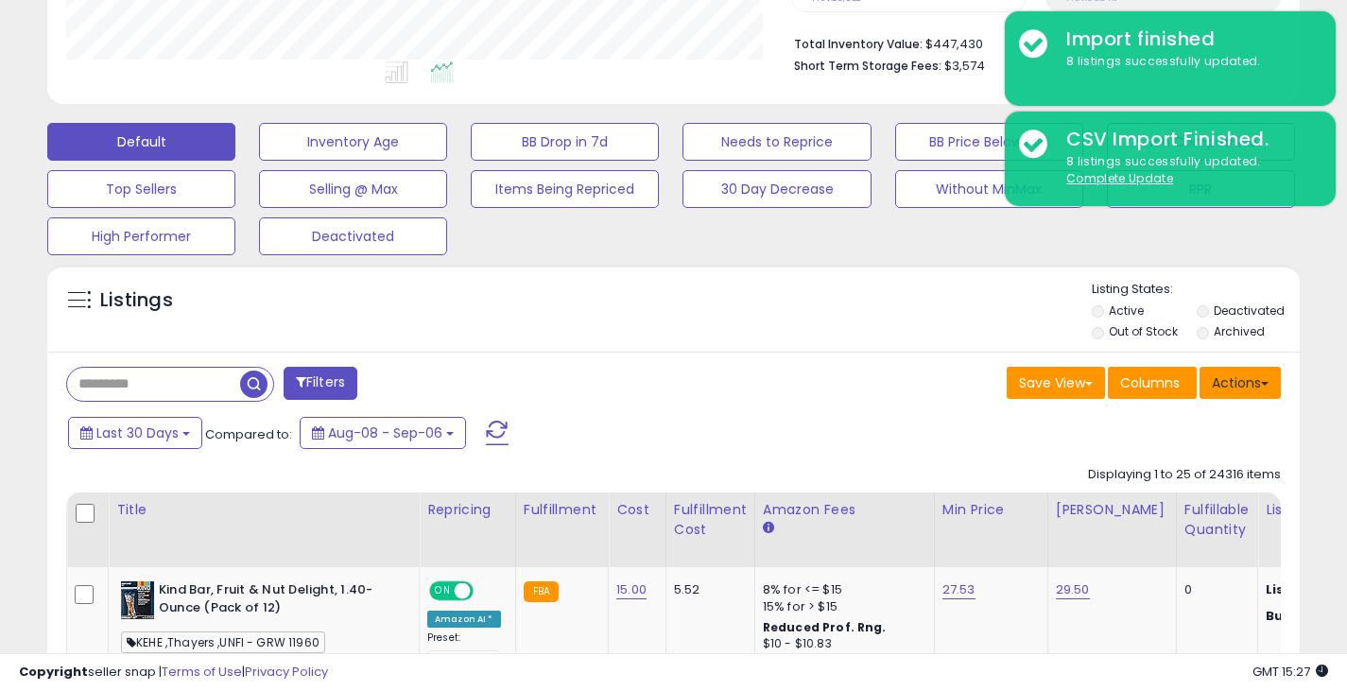
click at [1215, 384] on button "Actions" at bounding box center [1239, 383] width 81 height 32
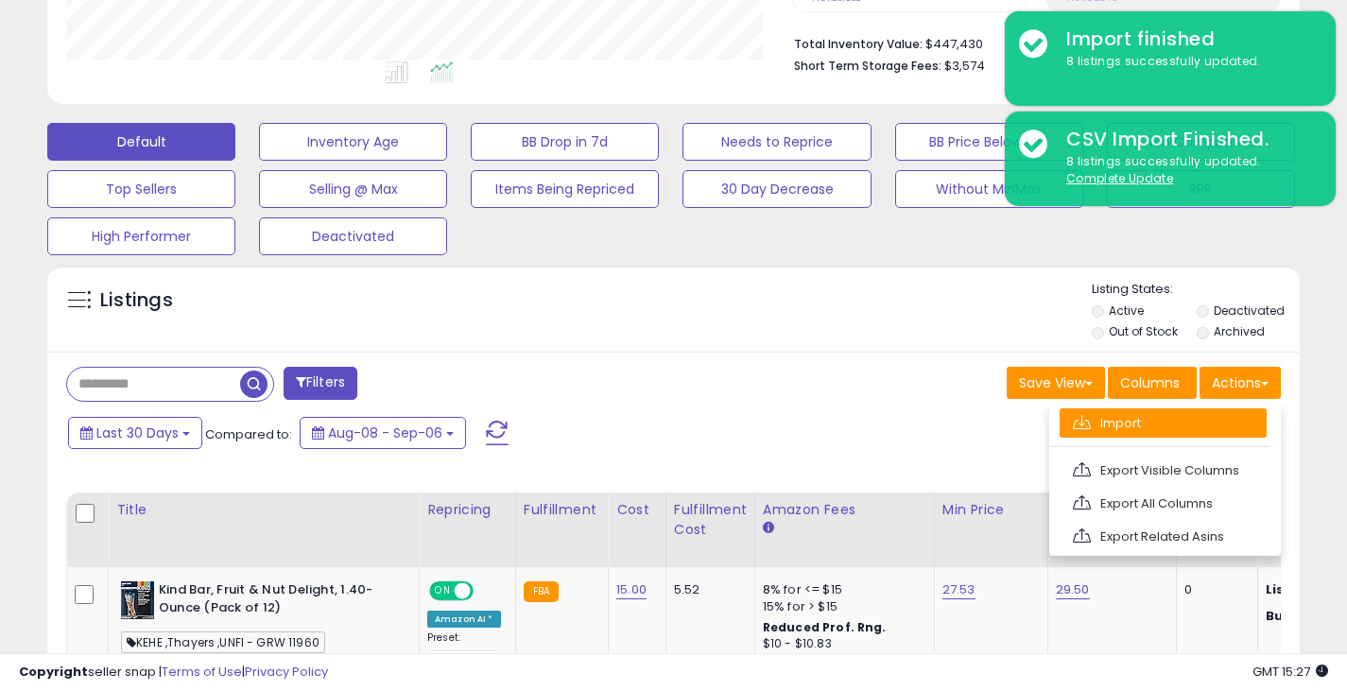
click at [1149, 426] on link "Import" at bounding box center [1162, 422] width 207 height 29
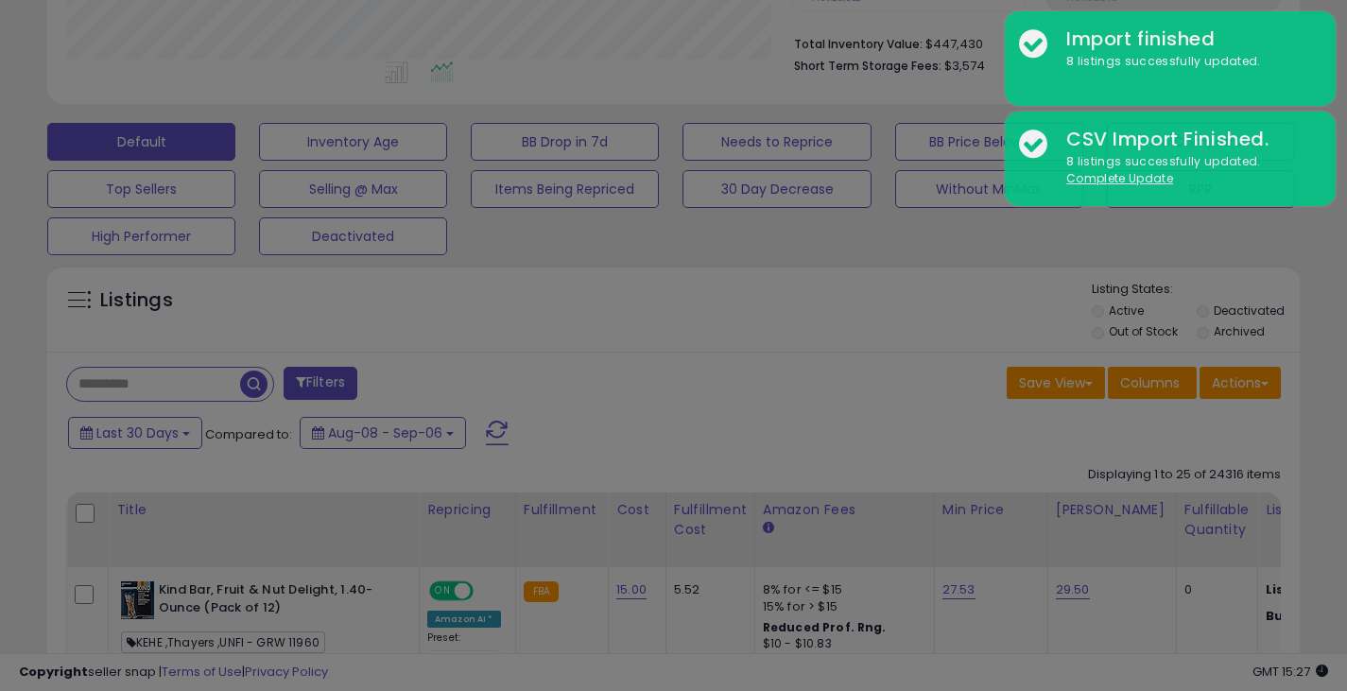
scroll to position [388, 733]
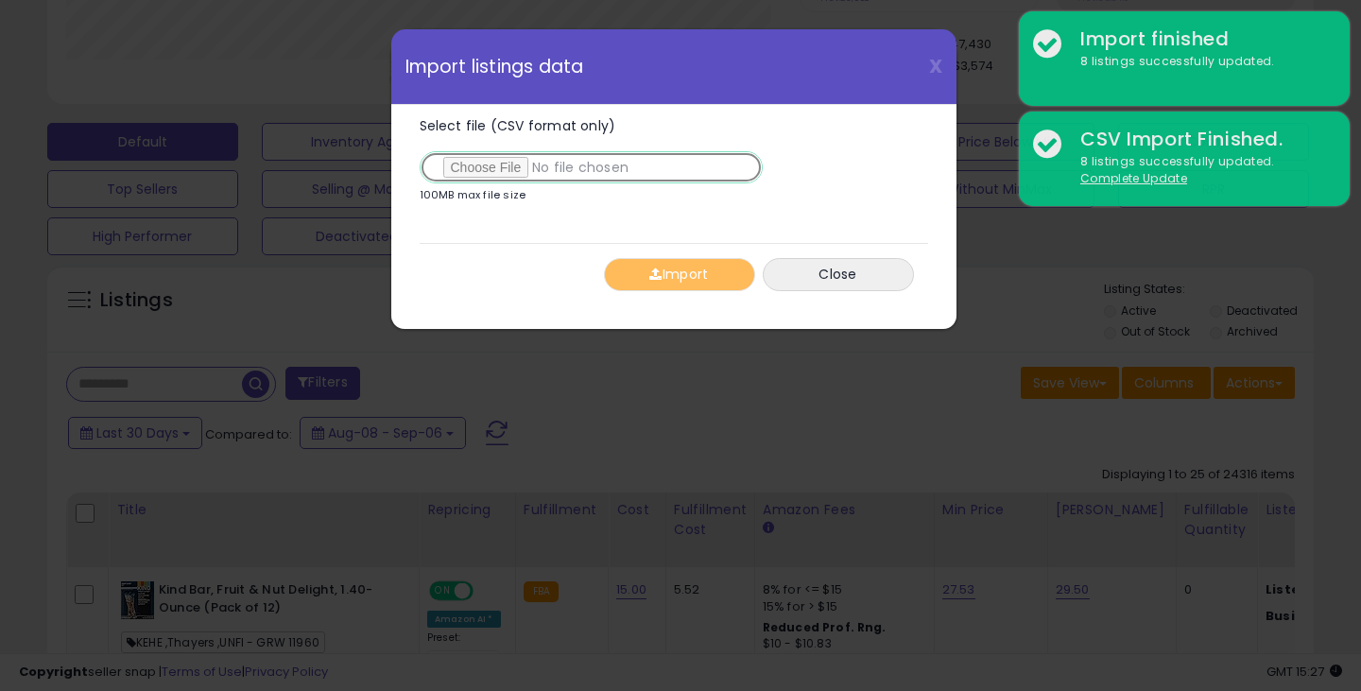
click at [502, 168] on input "Select file (CSV format only)" at bounding box center [591, 167] width 343 height 32
type input "**********"
click at [420, 151] on input "Select file (CSV format only)" at bounding box center [591, 167] width 343 height 32
click at [497, 164] on input "Select file (CSV format only)" at bounding box center [591, 167] width 343 height 32
type input "**********"
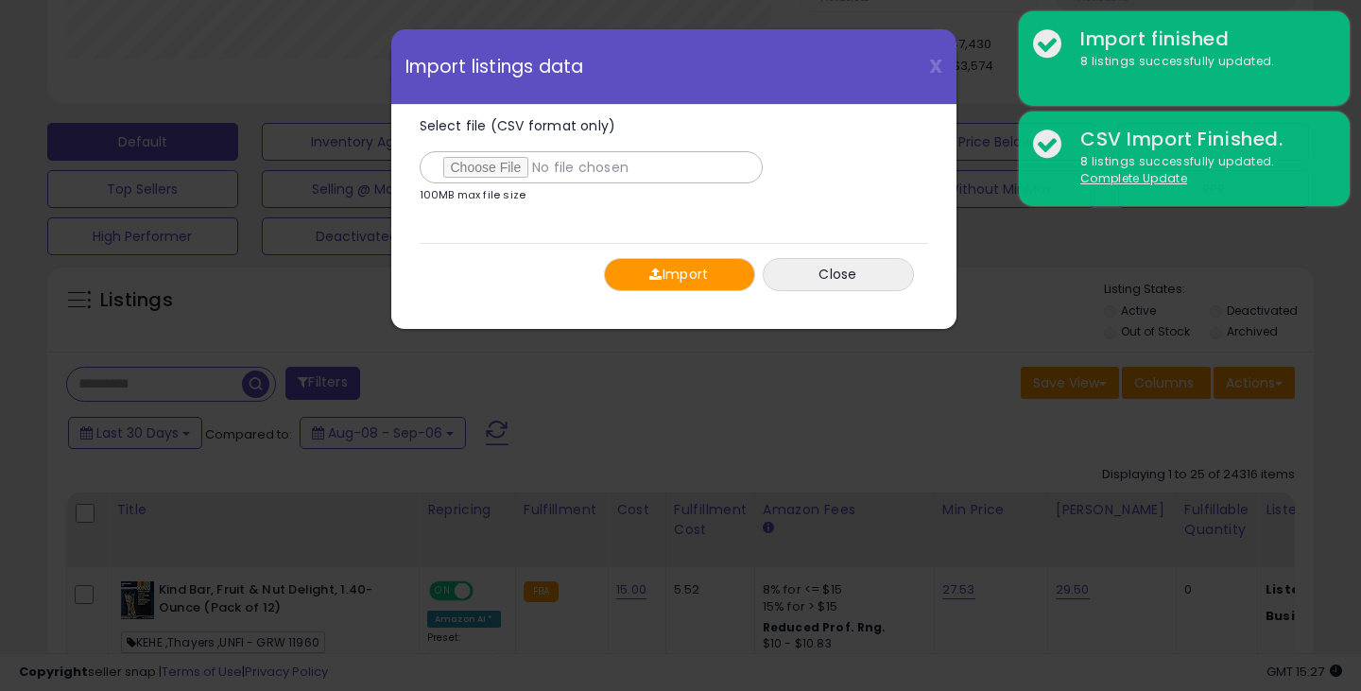
click at [656, 269] on span "button" at bounding box center [655, 273] width 12 height 13
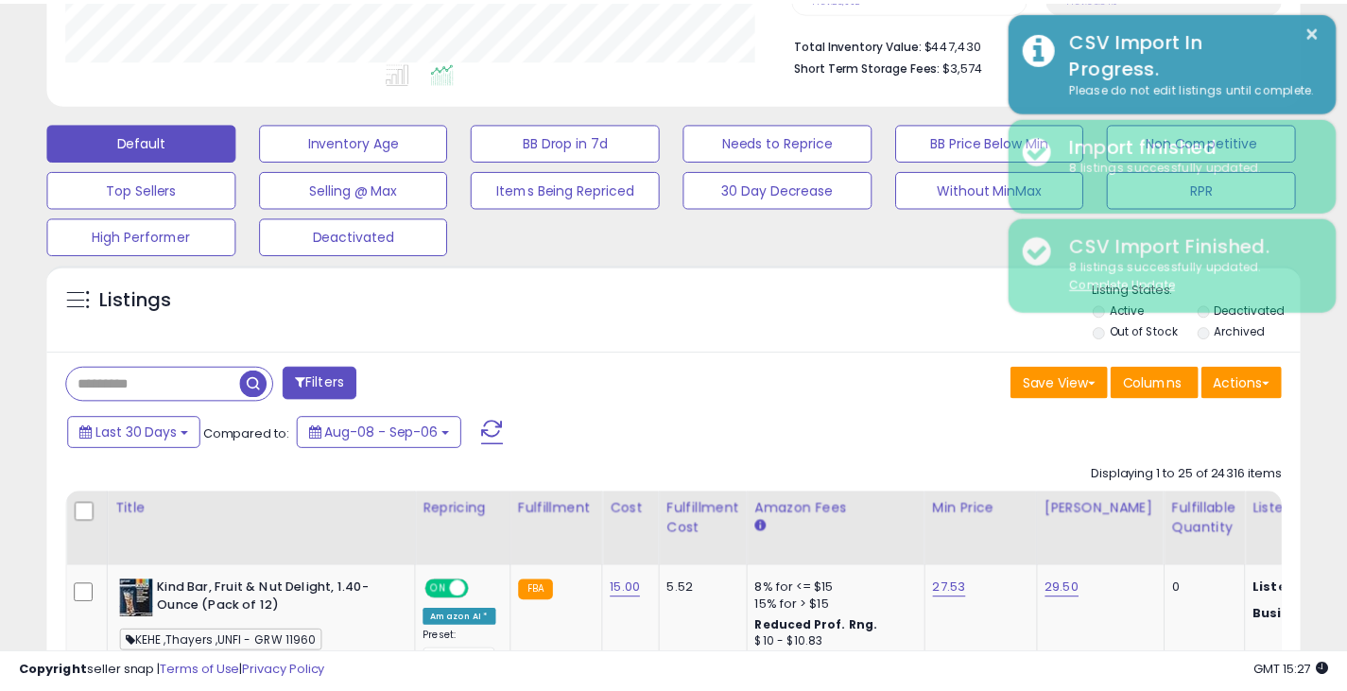
scroll to position [944747, 944410]
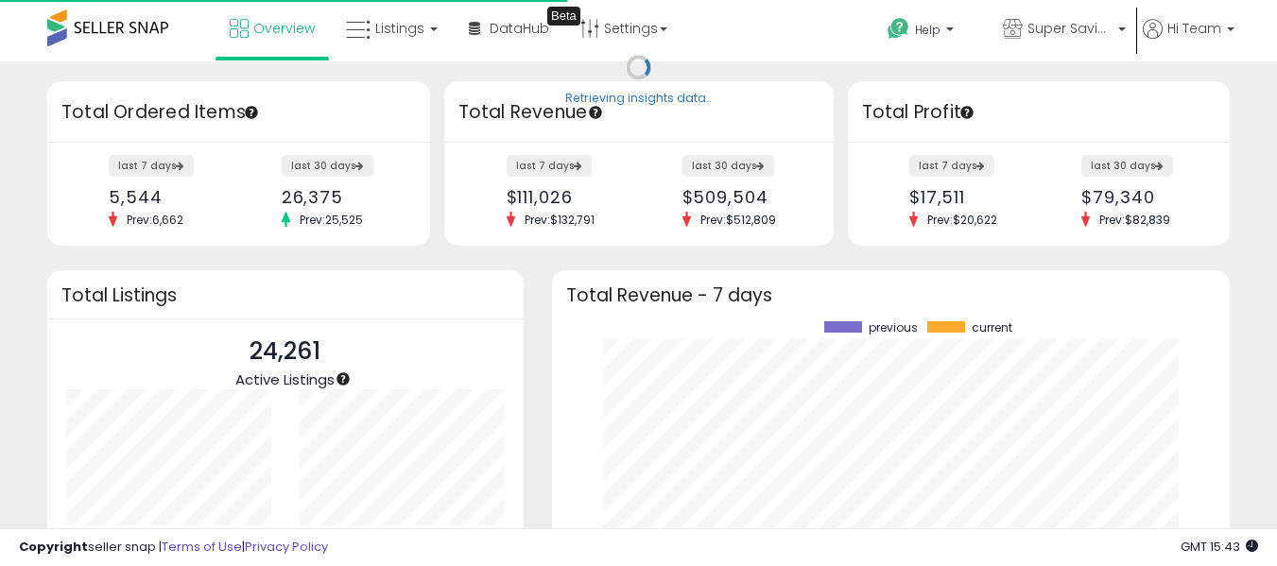
scroll to position [263, 641]
click at [424, 32] on span "Listings" at bounding box center [399, 28] width 49 height 19
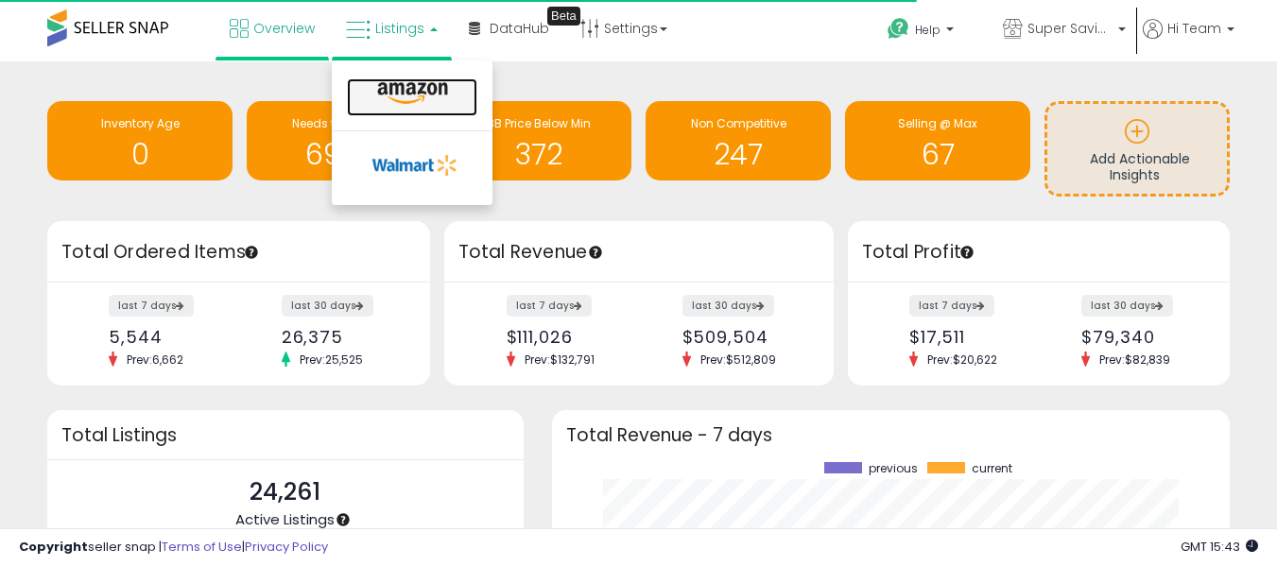
click at [438, 94] on icon at bounding box center [412, 93] width 82 height 25
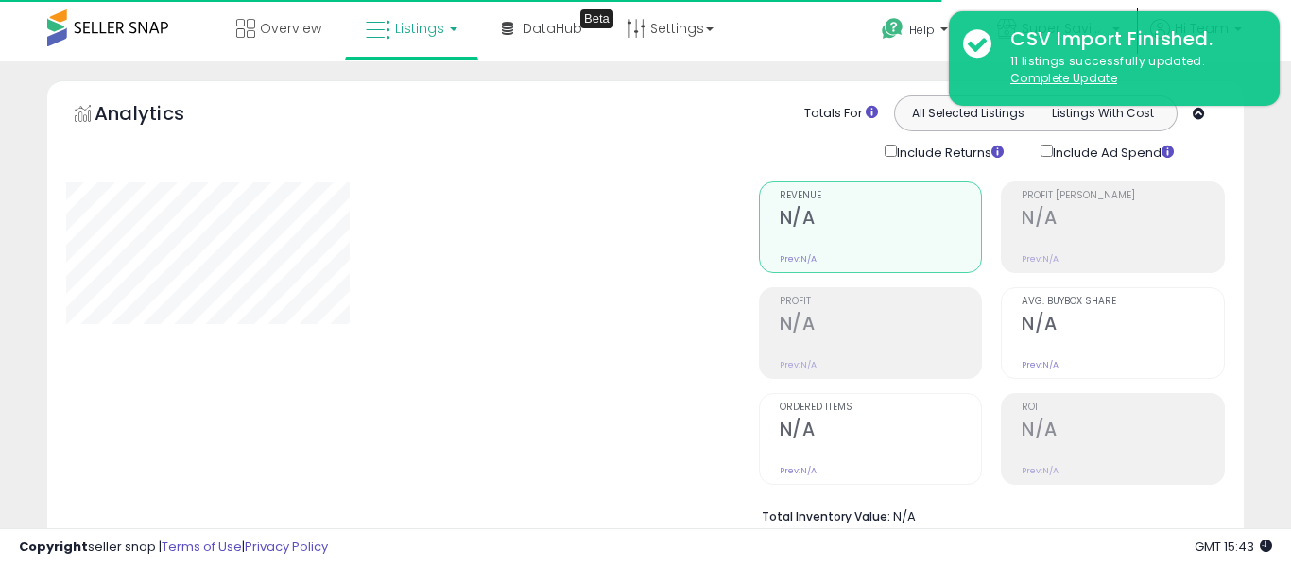
click at [399, 37] on span "Listings" at bounding box center [419, 28] width 49 height 19
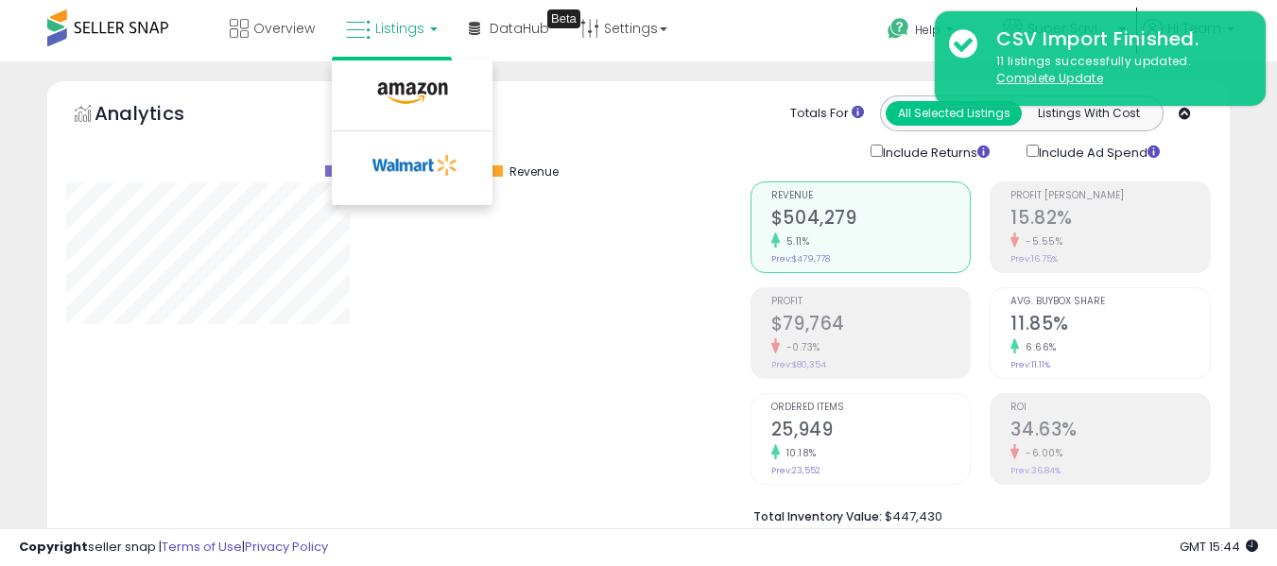
scroll to position [388, 684]
click at [413, 94] on icon at bounding box center [412, 93] width 82 height 25
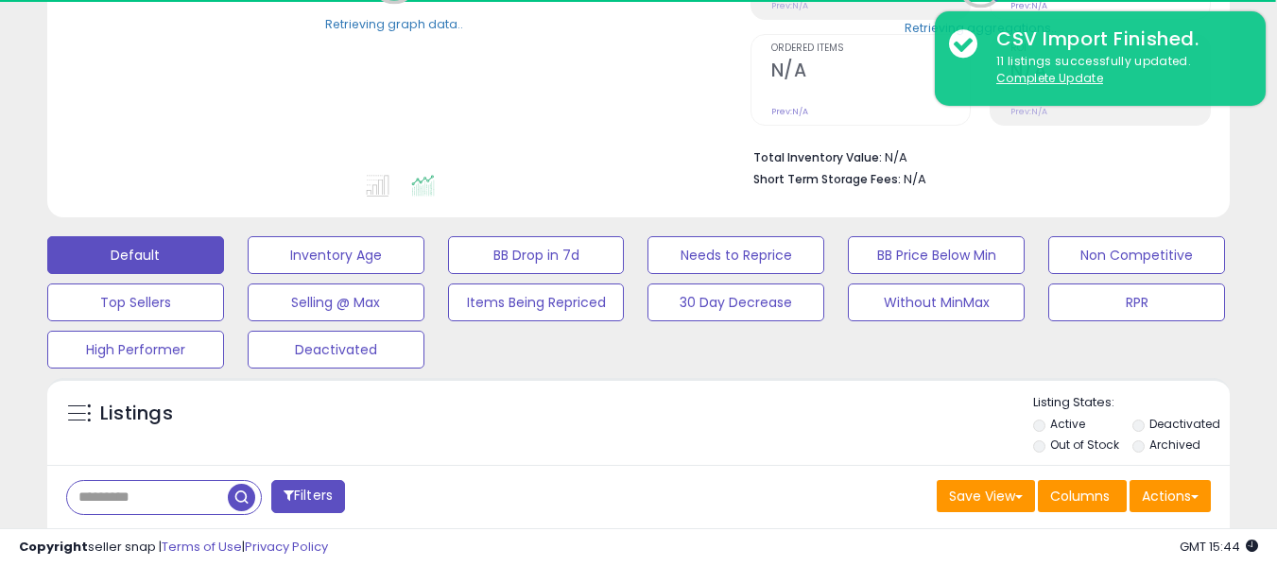
scroll to position [473, 0]
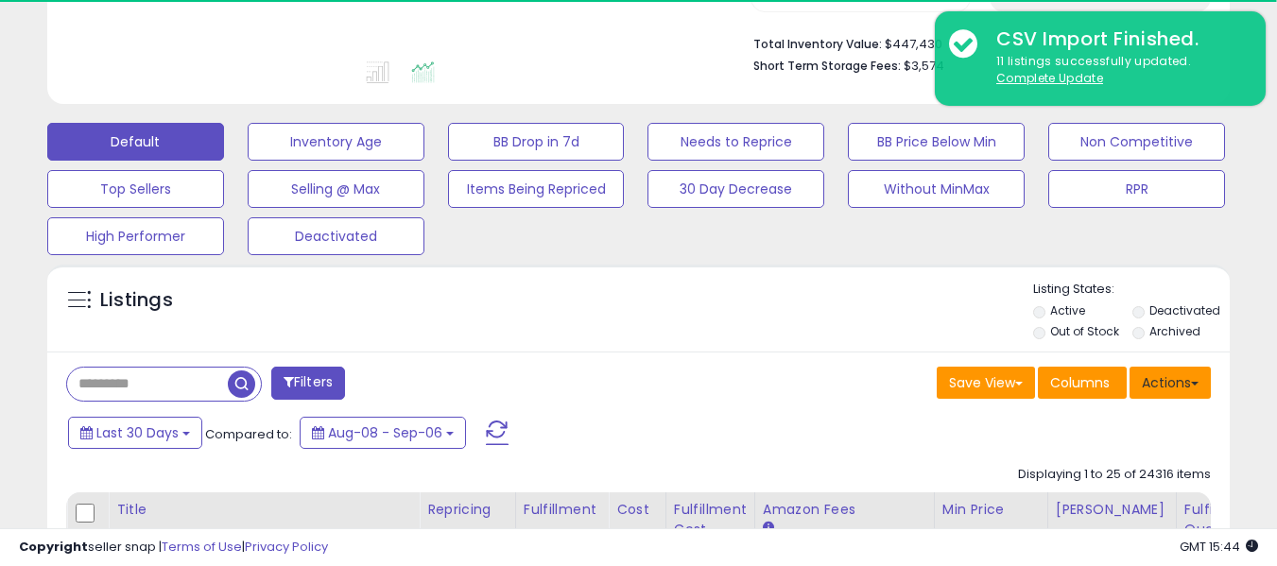
click at [1173, 383] on button "Actions" at bounding box center [1169, 383] width 81 height 32
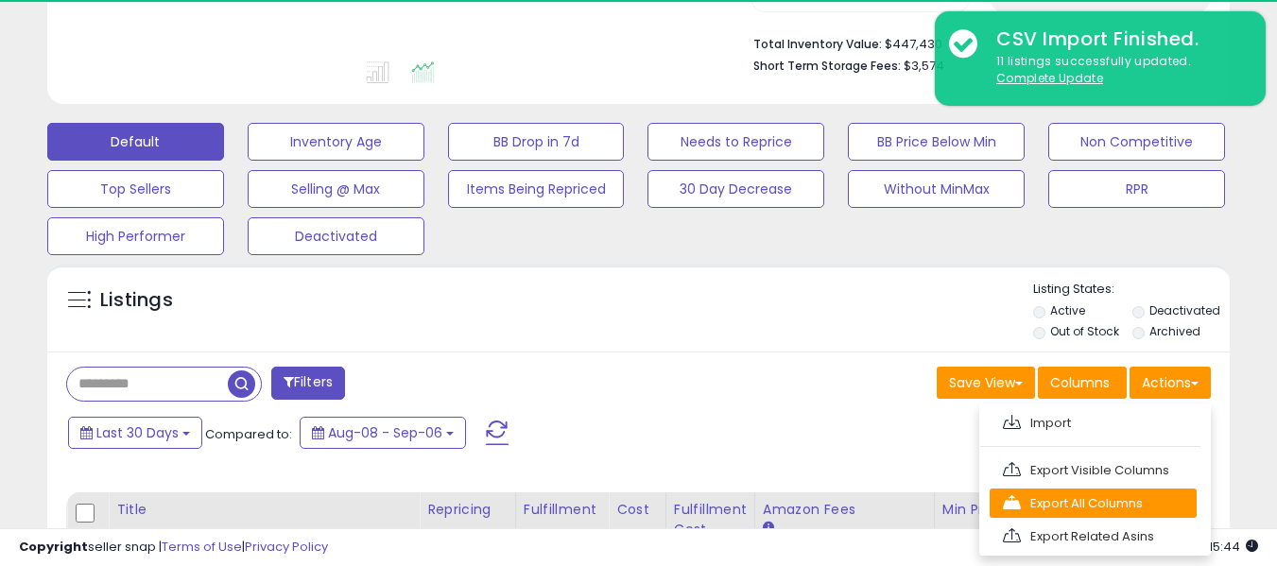
click at [1101, 501] on link "Export All Columns" at bounding box center [1093, 503] width 207 height 29
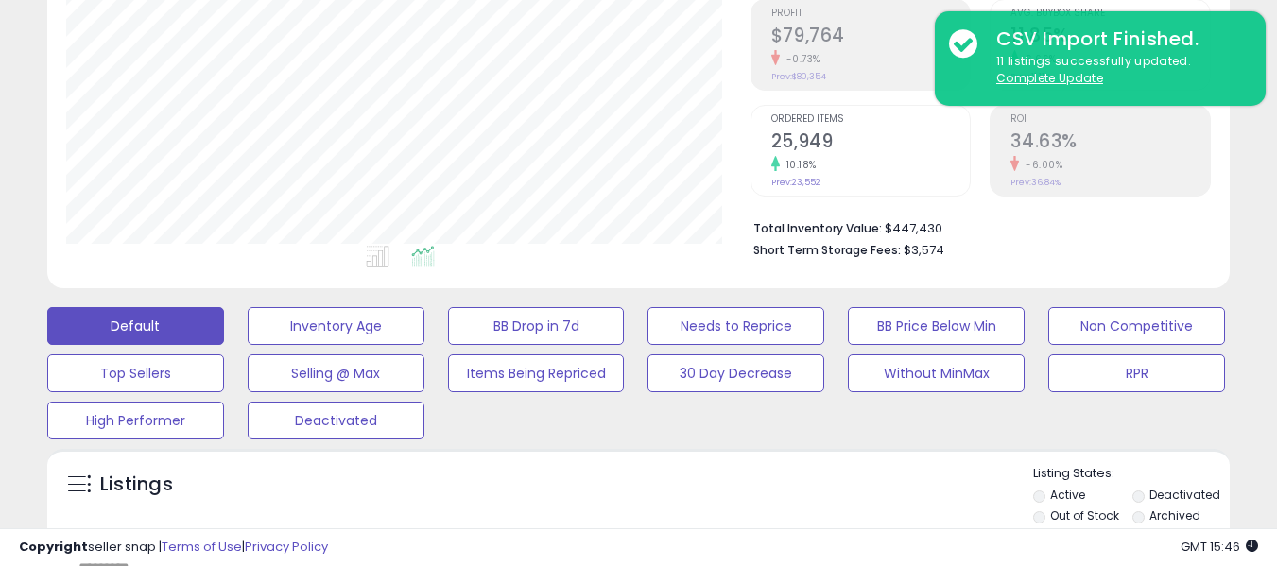
scroll to position [0, 0]
